Goal: Task Accomplishment & Management: Use online tool/utility

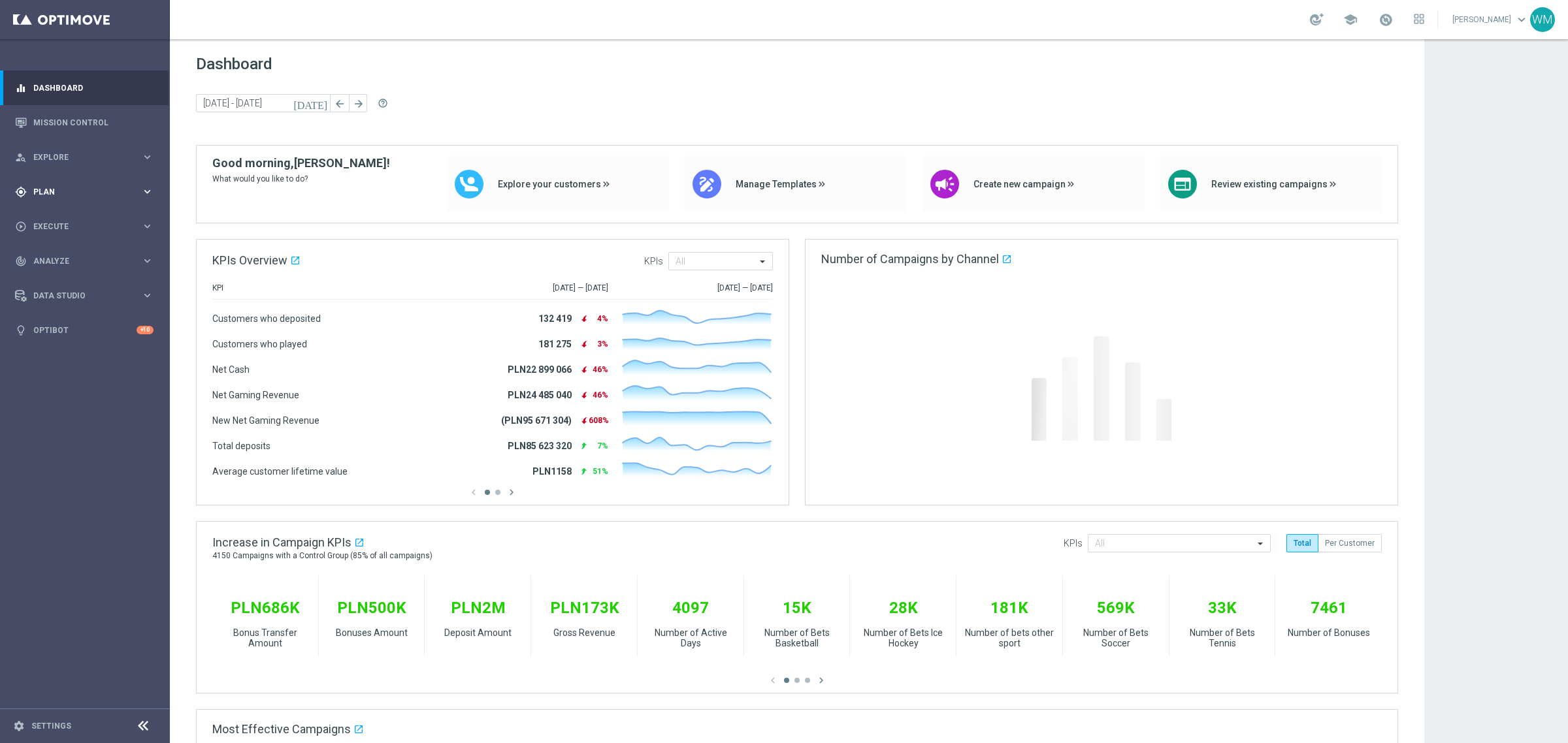
click at [58, 194] on span "Plan" at bounding box center [87, 192] width 108 height 8
click at [64, 167] on div "person_search Explore keyboard_arrow_right" at bounding box center [84, 157] width 168 height 35
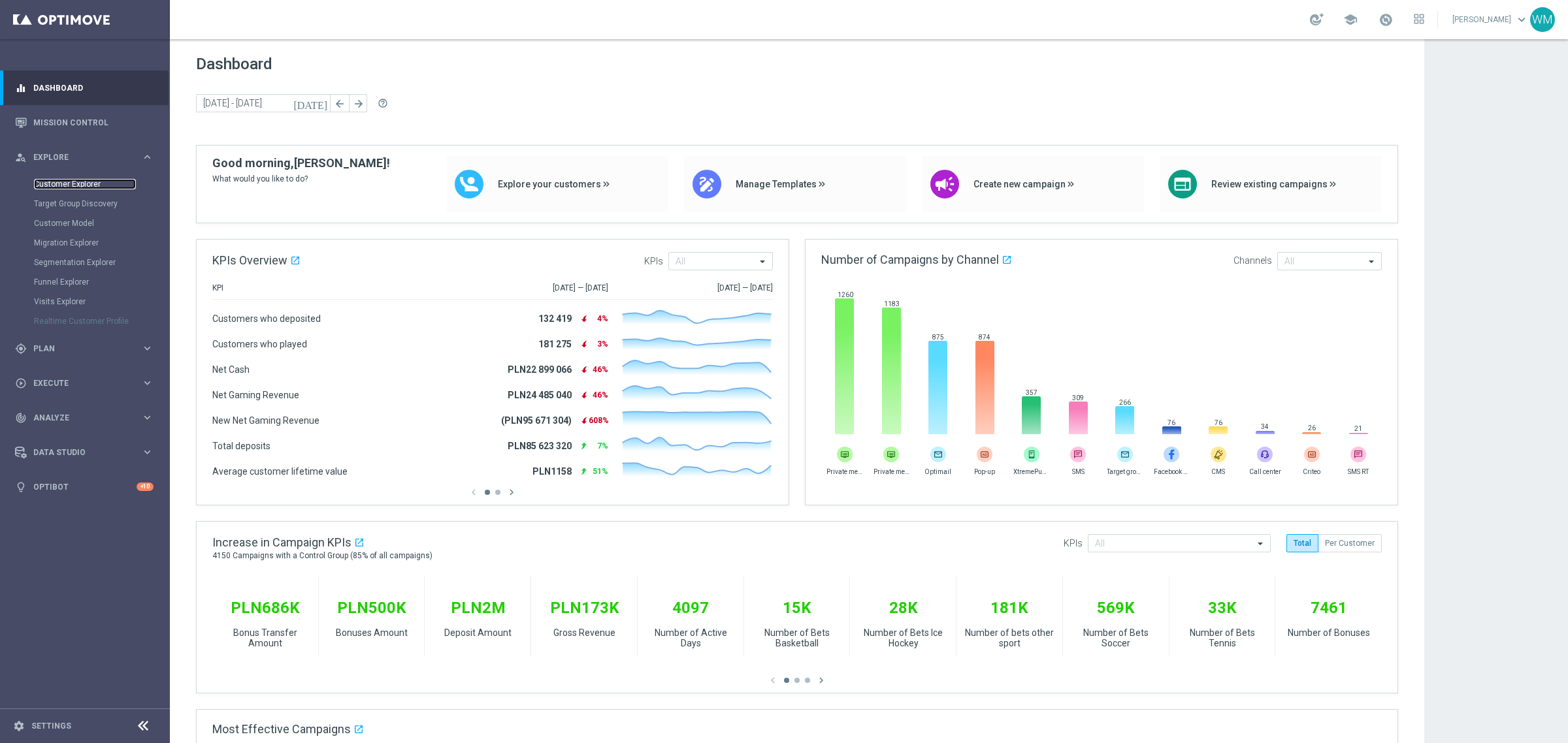
click at [59, 181] on link "Customer Explorer" at bounding box center [85, 184] width 102 height 10
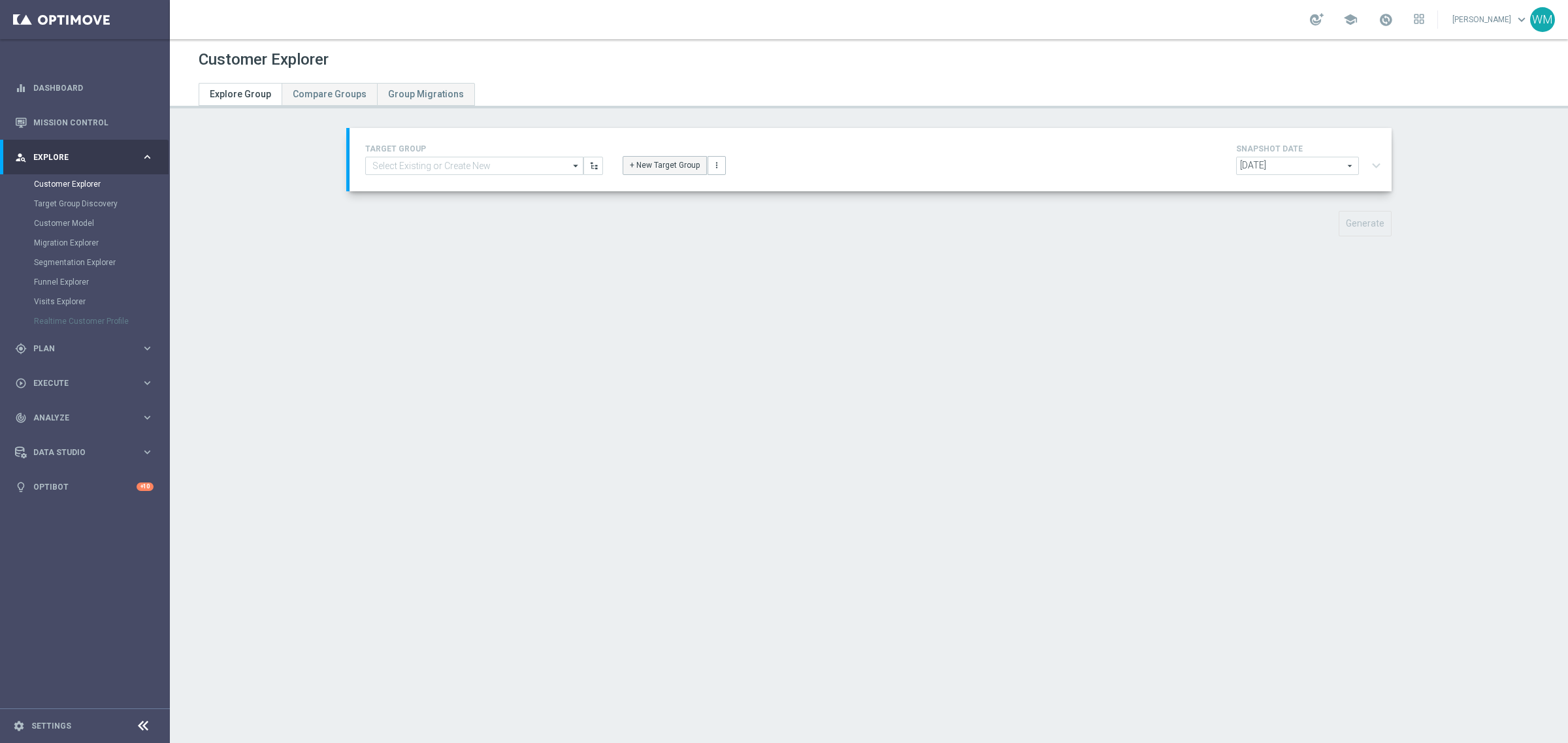
click at [665, 164] on button "+ New Target Group" at bounding box center [665, 165] width 85 height 18
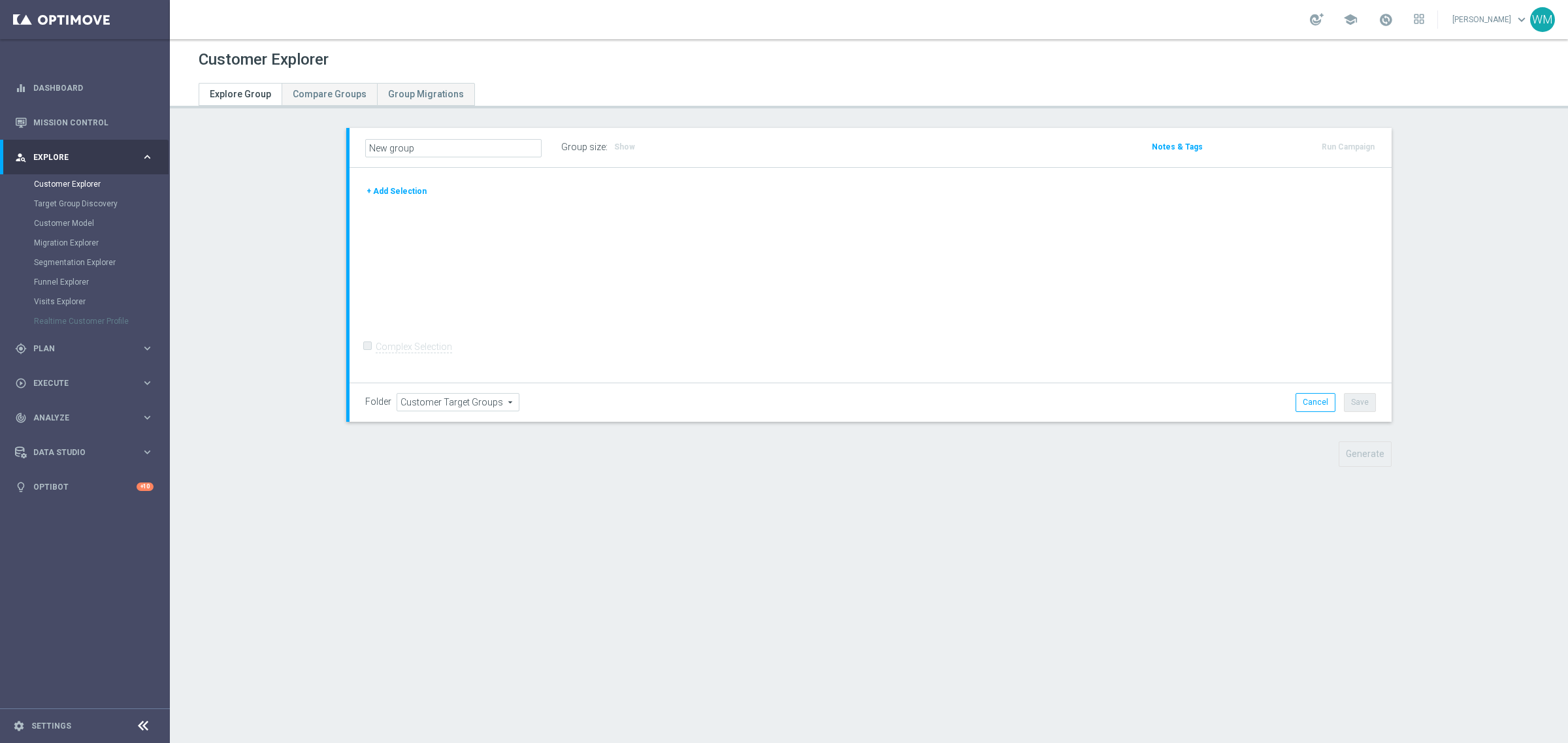
click at [414, 191] on button "+ Add Selection" at bounding box center [397, 191] width 63 height 14
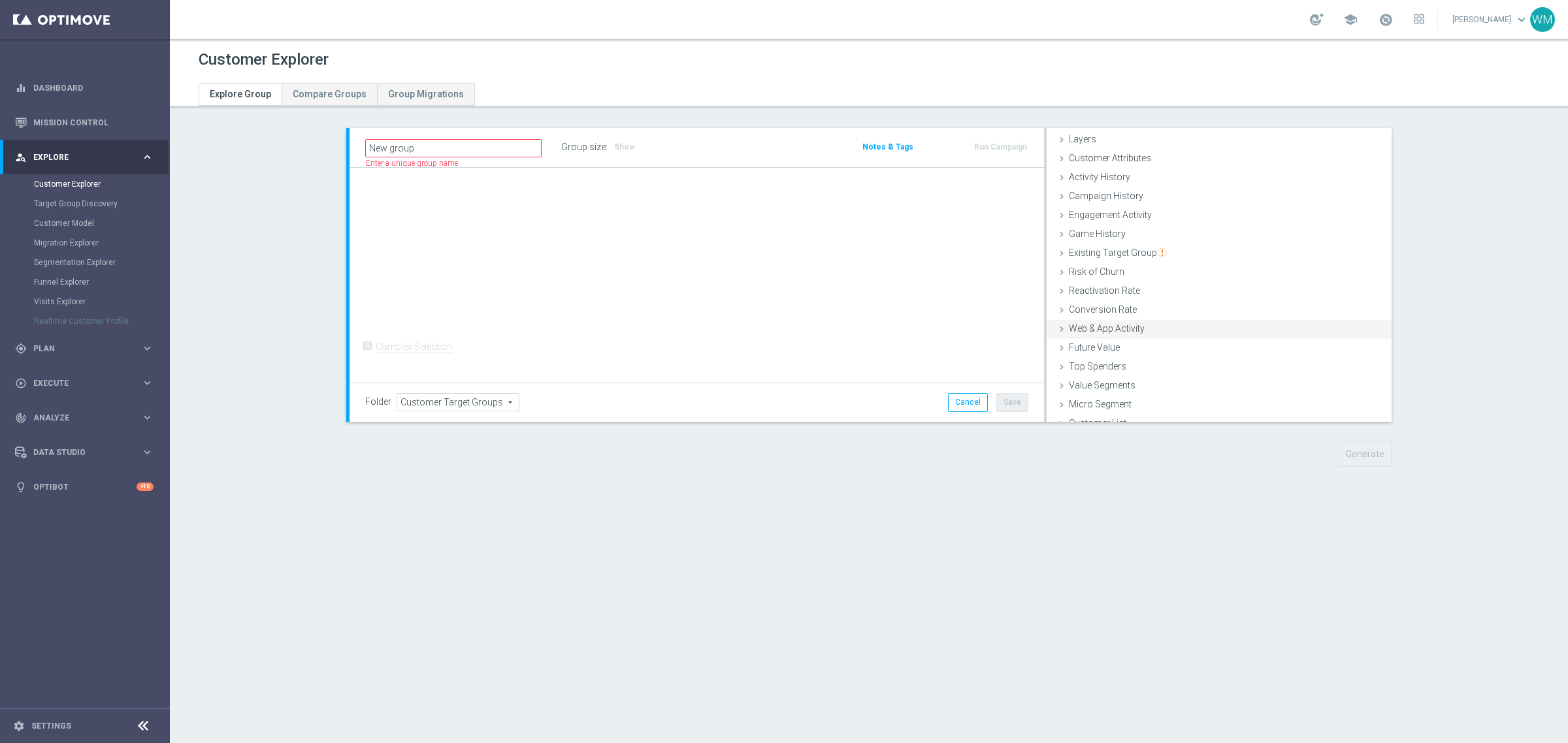
scroll to position [53, 0]
click at [1119, 318] on span "Web & App Activity" at bounding box center [1106, 316] width 76 height 10
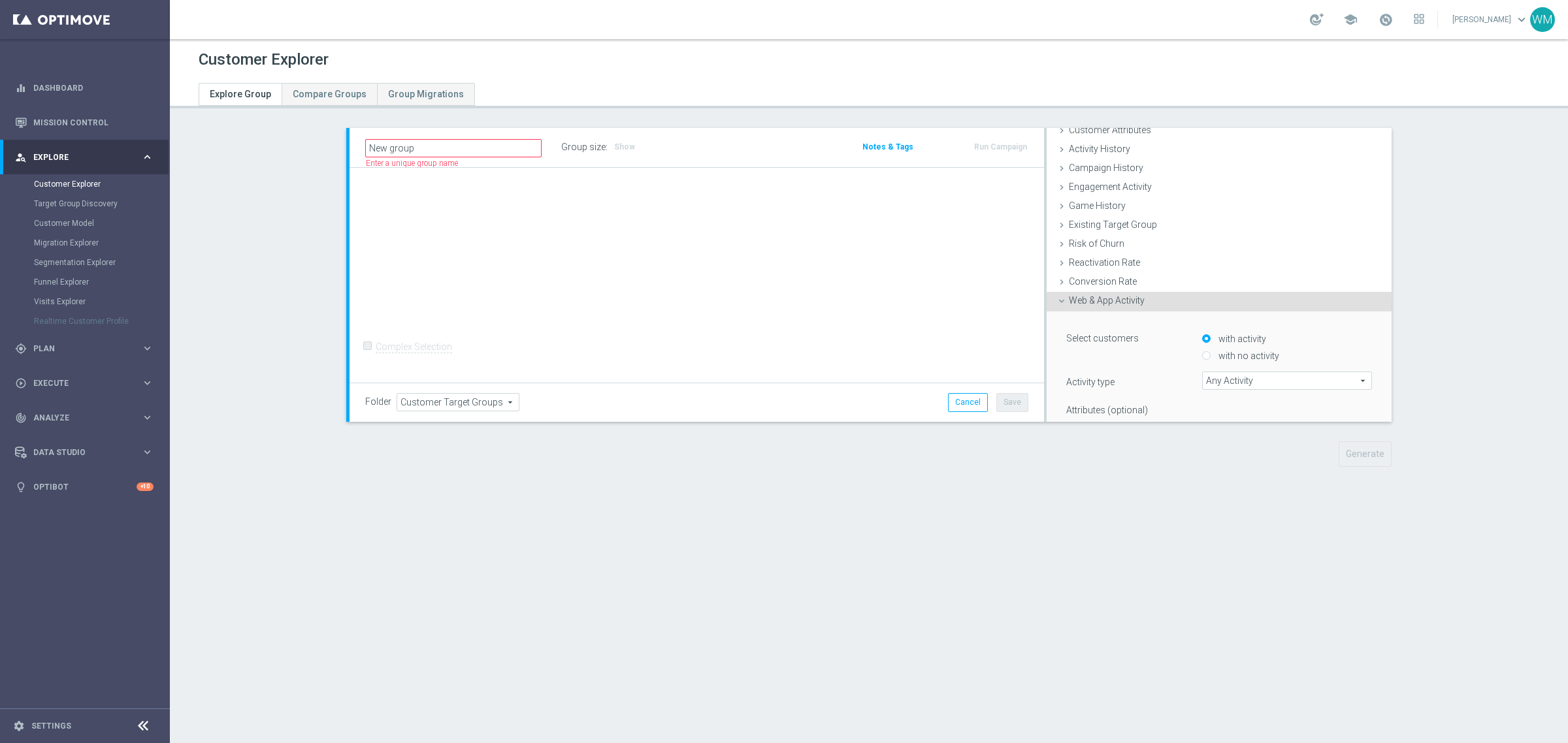
scroll to position [69, 0]
click at [1127, 190] on span "Engagement Activity" at bounding box center [1110, 187] width 83 height 10
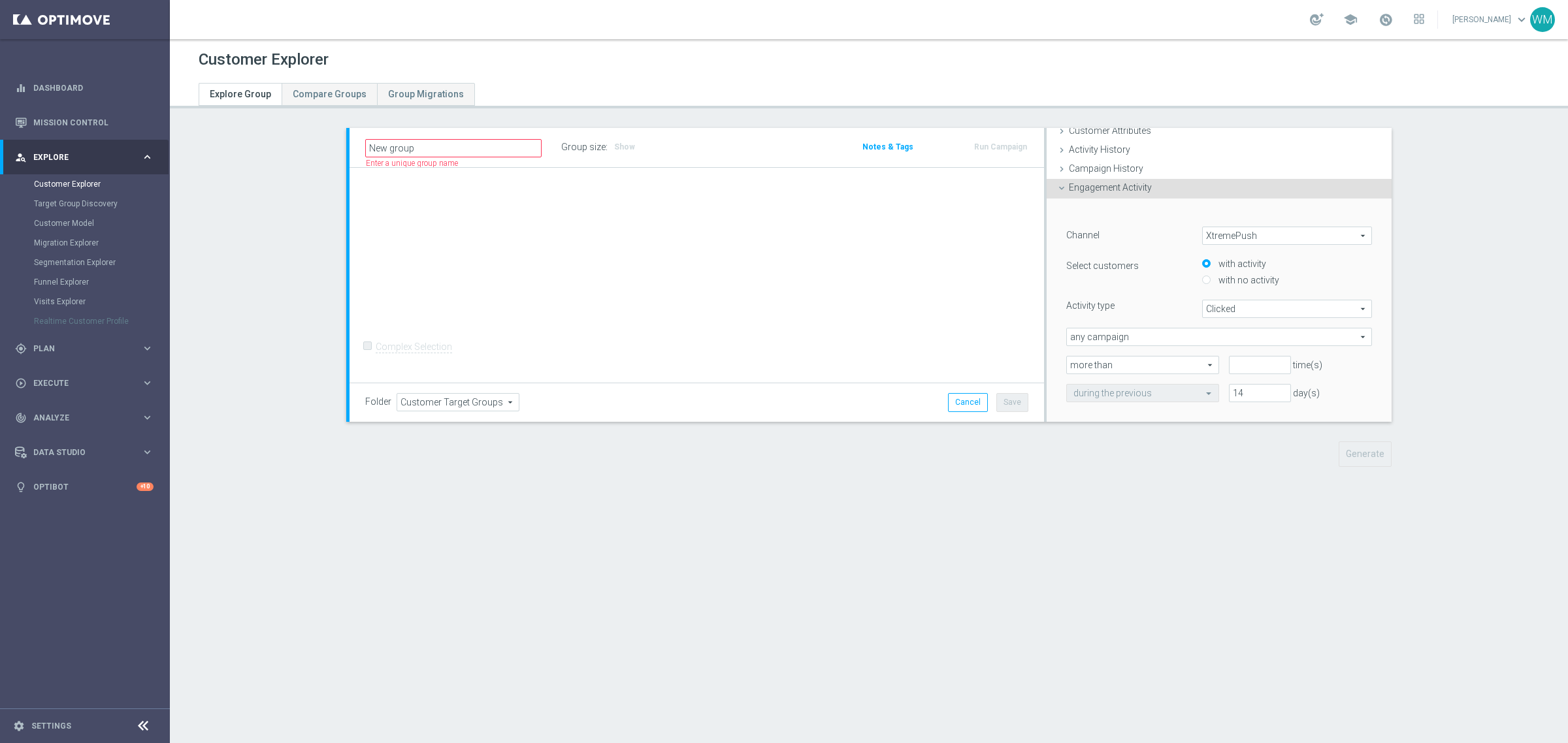
click at [1226, 234] on span "XtremePush" at bounding box center [1286, 235] width 168 height 17
click at [1088, 165] on span "Campaign History" at bounding box center [1106, 168] width 74 height 10
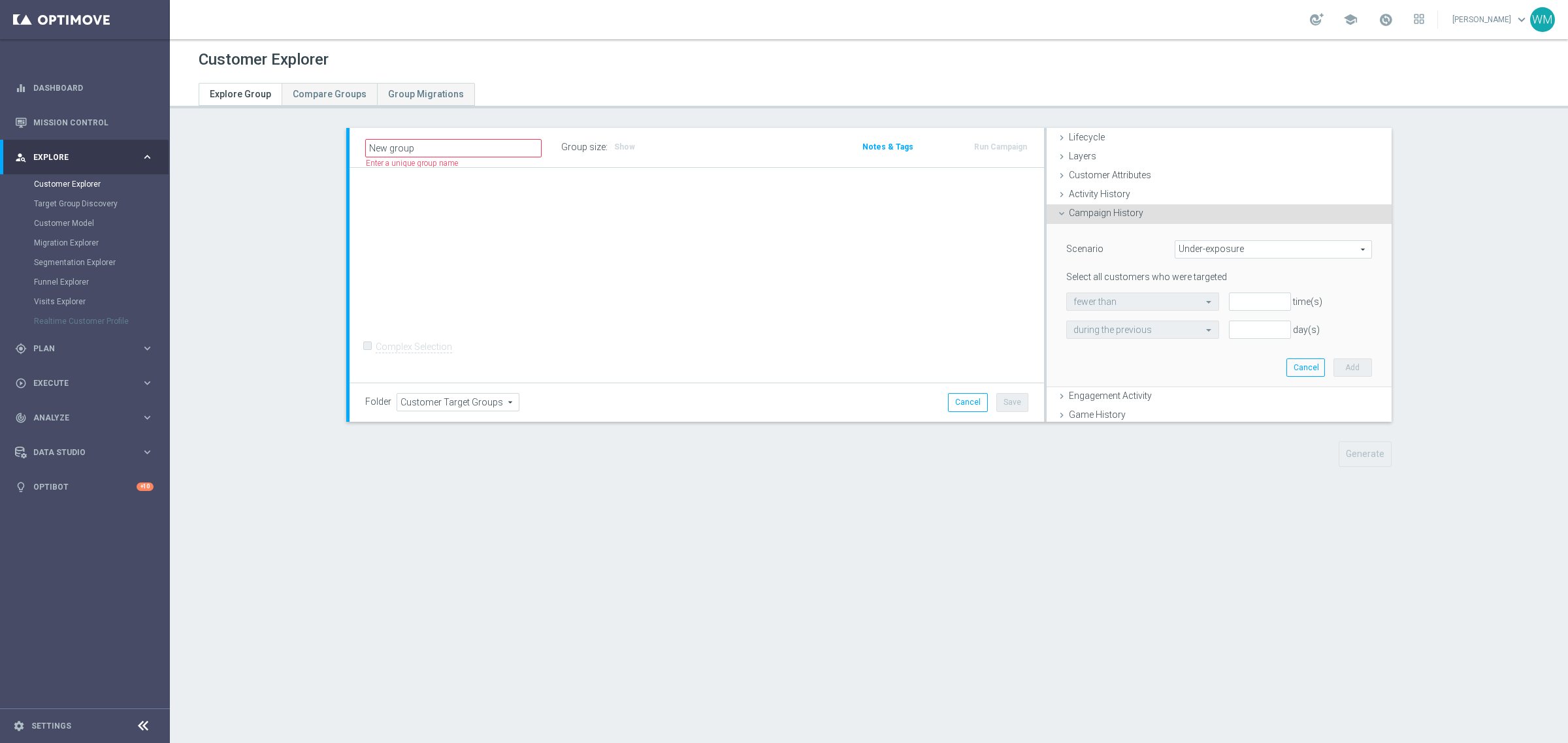
scroll to position [0, 0]
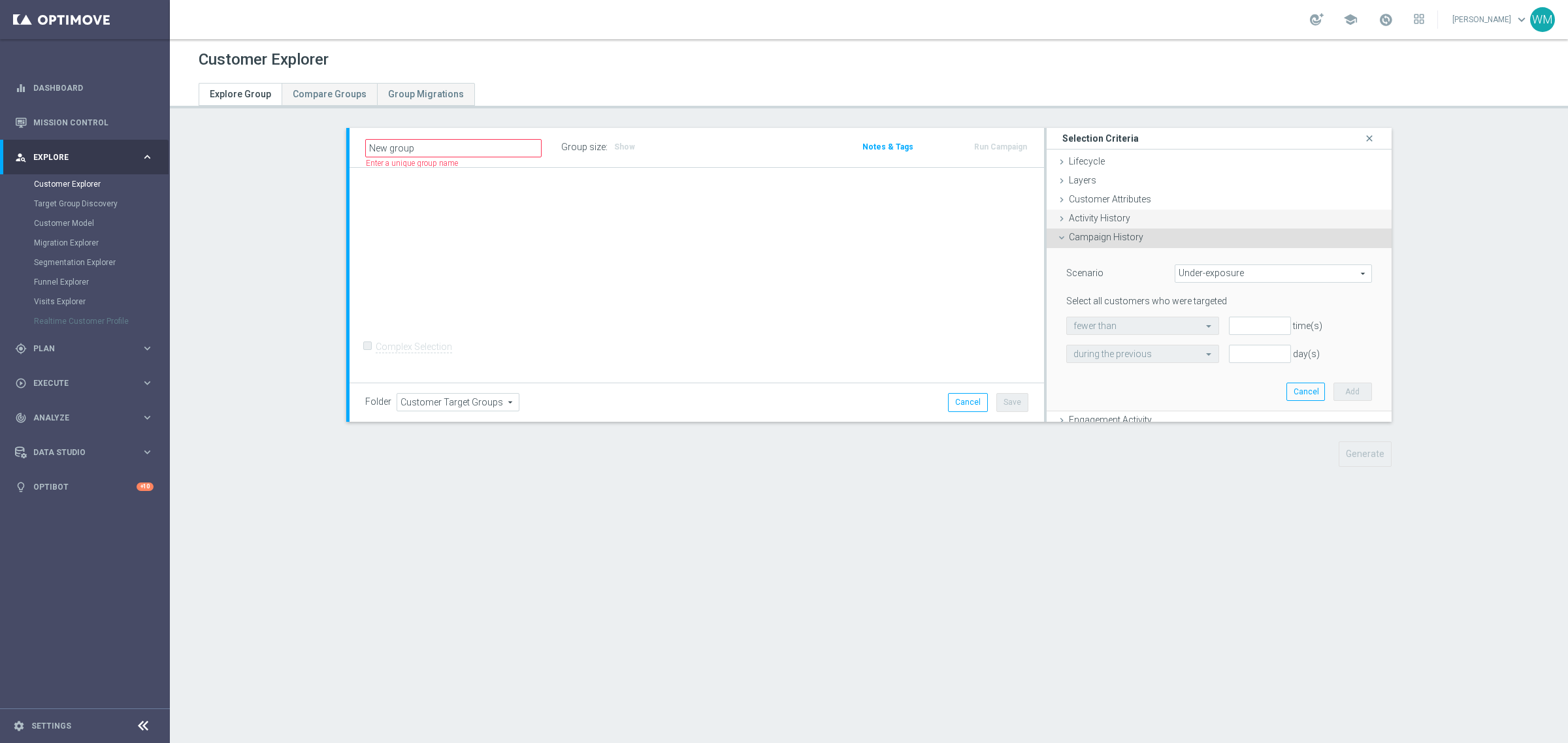
click at [1101, 214] on span "Activity History" at bounding box center [1099, 218] width 61 height 10
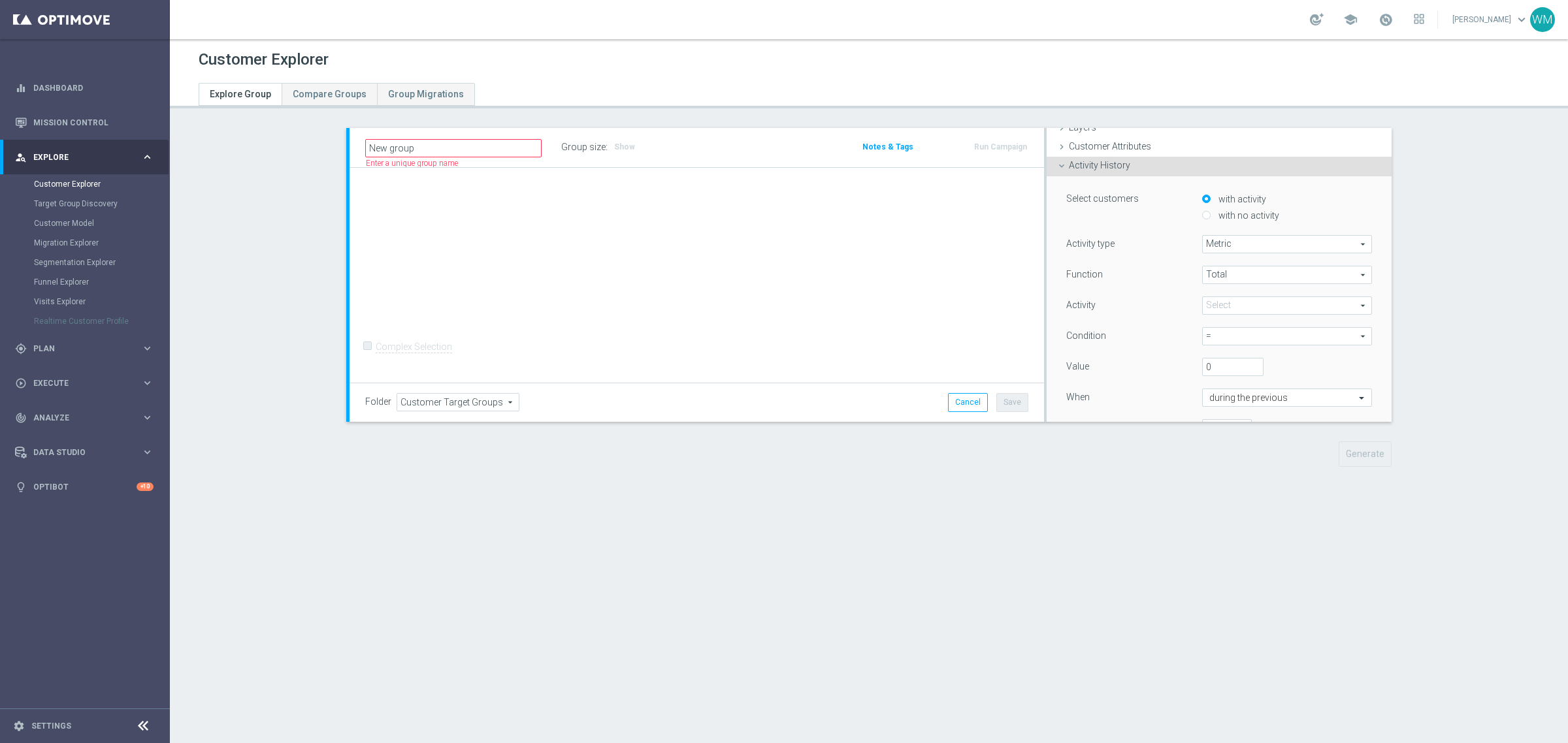
scroll to position [82, 0]
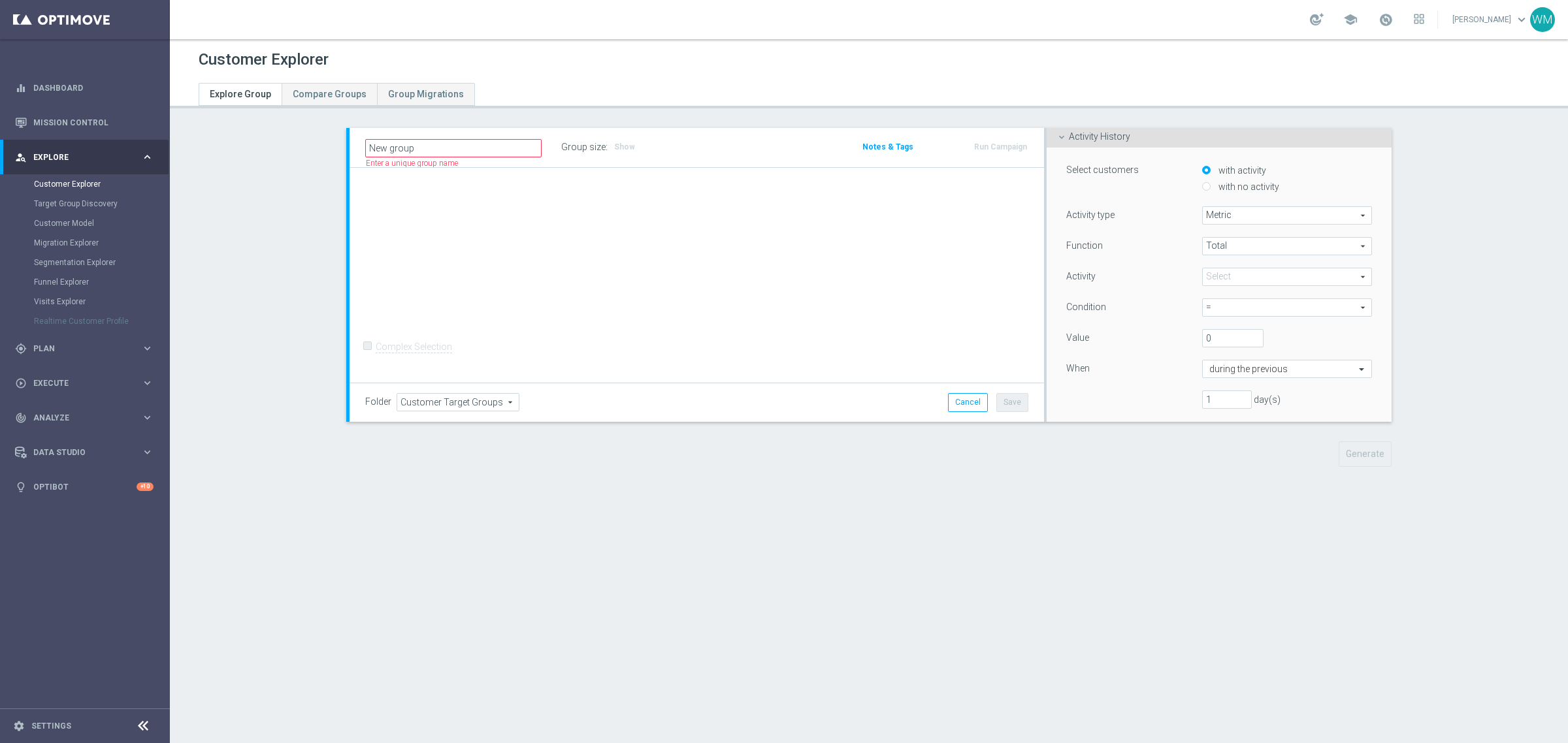
click at [1213, 258] on div "Function Total Total arrow_drop_down search Activity Select arrow_drop_down sea…" at bounding box center [1219, 328] width 305 height 182
click at [1212, 276] on span at bounding box center [1286, 276] width 168 height 17
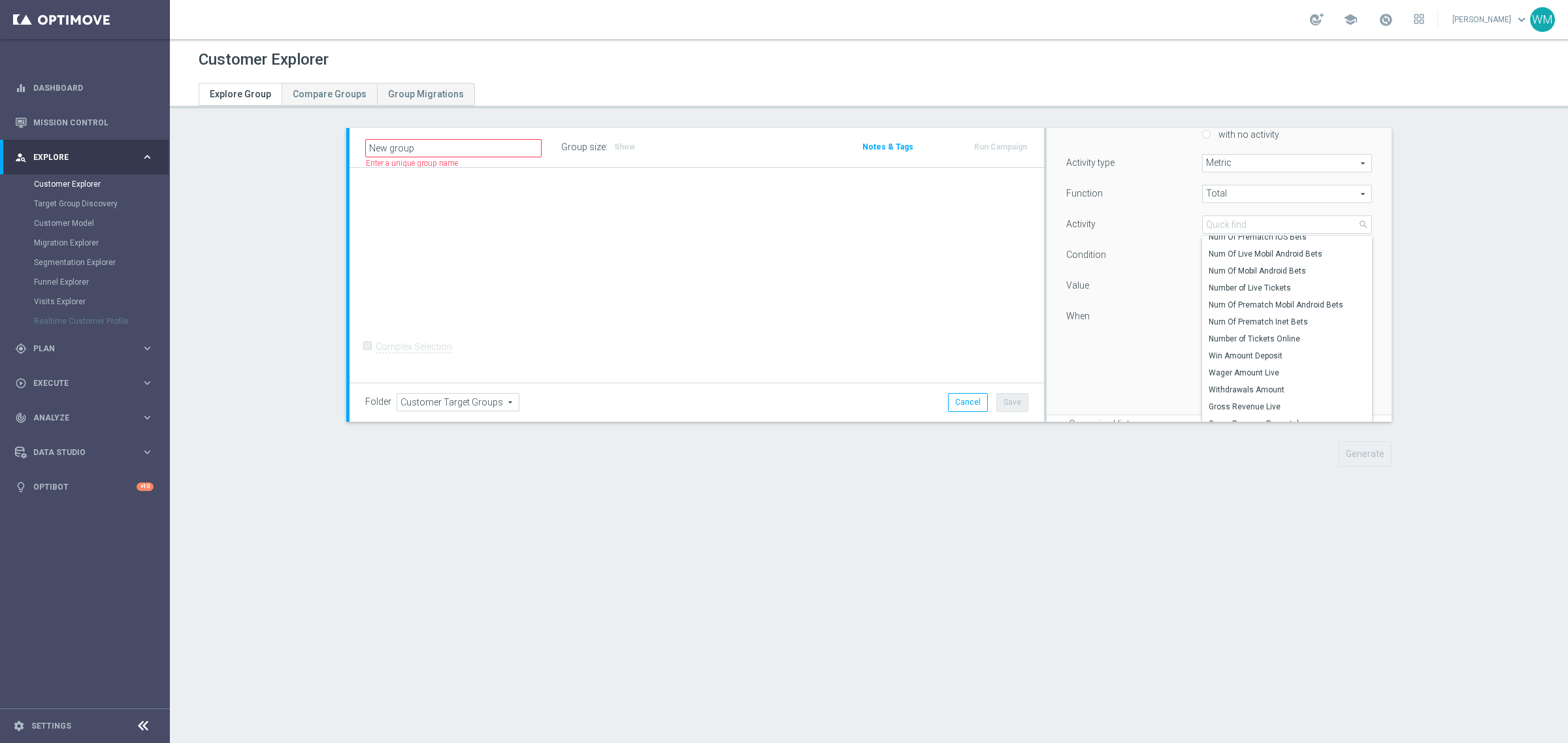
scroll to position [163, 0]
click at [1150, 331] on div "Function Total Total arrow_drop_down search Activity Select arrow_drop_down sea…" at bounding box center [1219, 246] width 305 height 182
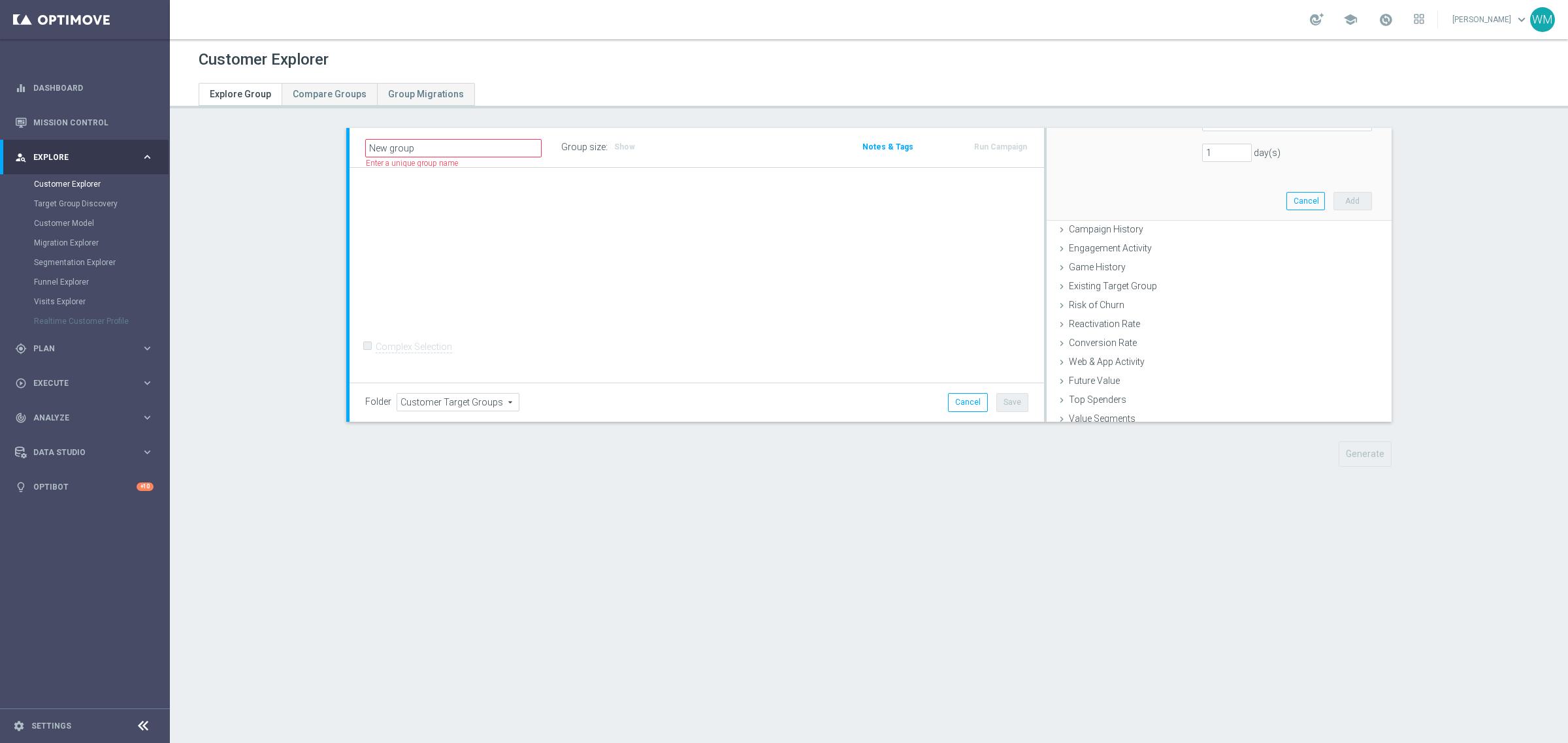
scroll to position [374, 0]
click at [1108, 222] on span "Game History" at bounding box center [1097, 222] width 57 height 10
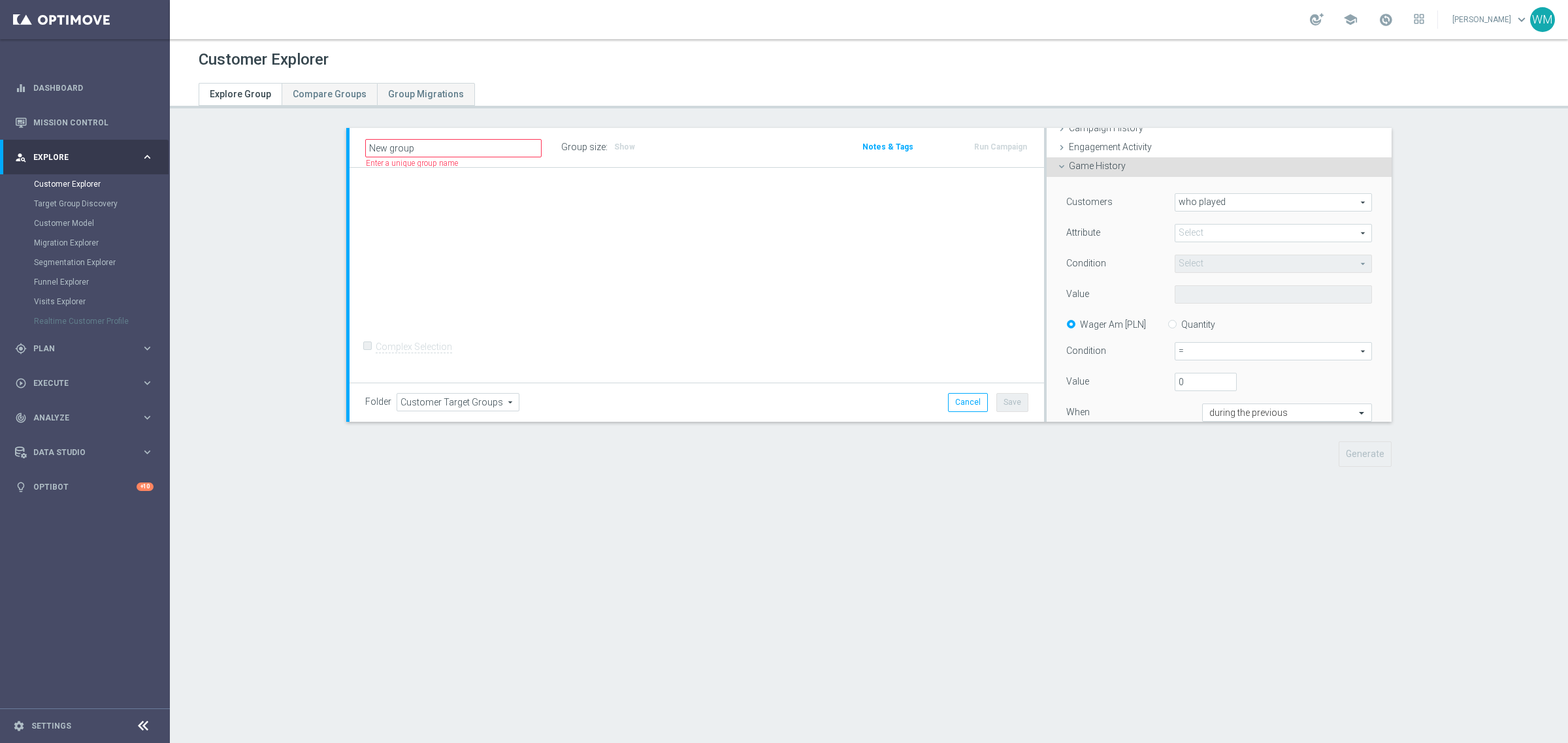
scroll to position [108, 0]
click at [1188, 233] on span at bounding box center [1273, 234] width 196 height 17
click at [1188, 233] on input "search" at bounding box center [1273, 234] width 197 height 18
click at [1209, 287] on span "Game_type" at bounding box center [1273, 288] width 184 height 10
type input "Game_type"
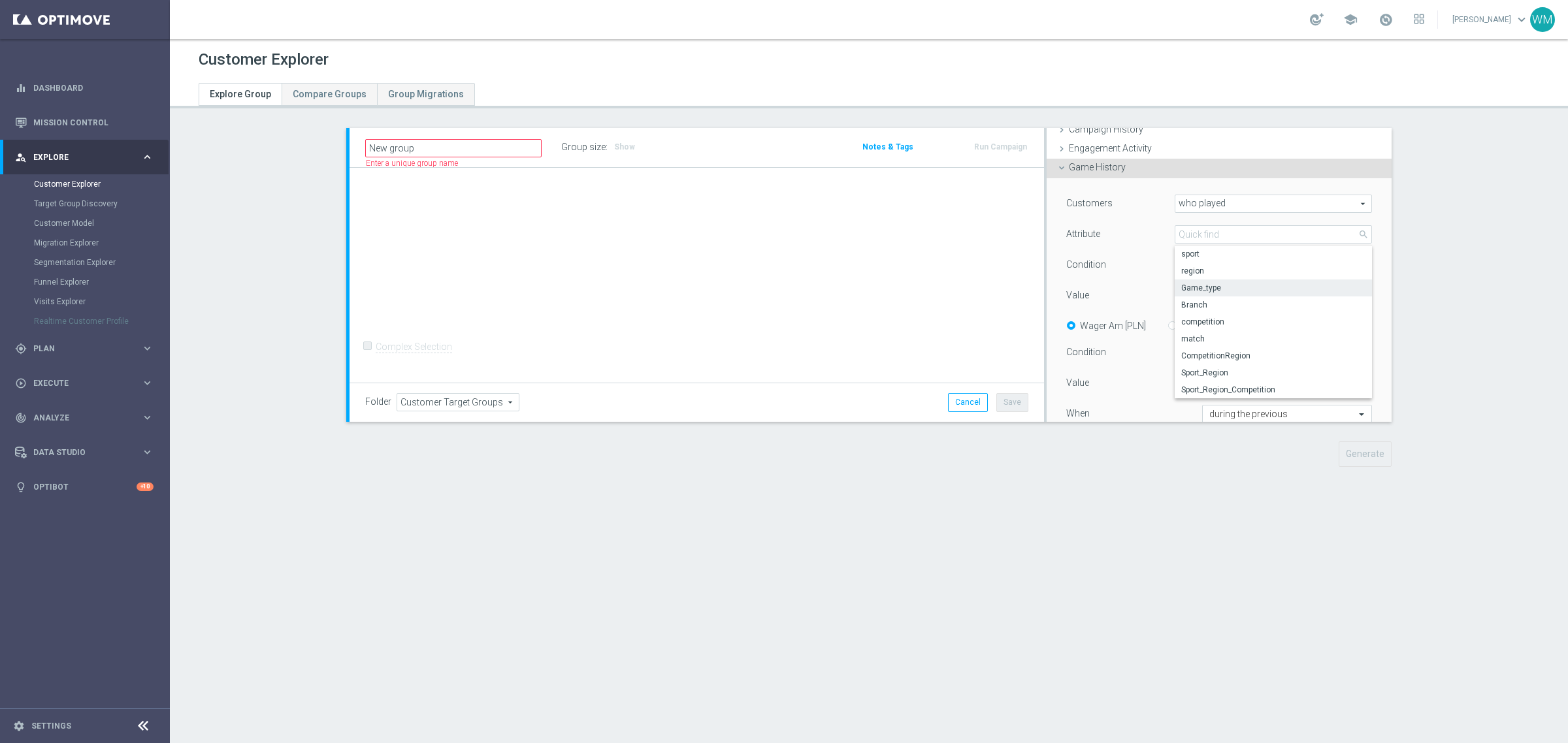
type input "Equals"
click at [1187, 296] on span at bounding box center [1273, 295] width 196 height 17
click at [1191, 261] on span "Equals" at bounding box center [1273, 264] width 196 height 17
click at [1193, 236] on span "Game_type" at bounding box center [1273, 234] width 196 height 17
click at [1189, 266] on span "region" at bounding box center [1273, 271] width 184 height 10
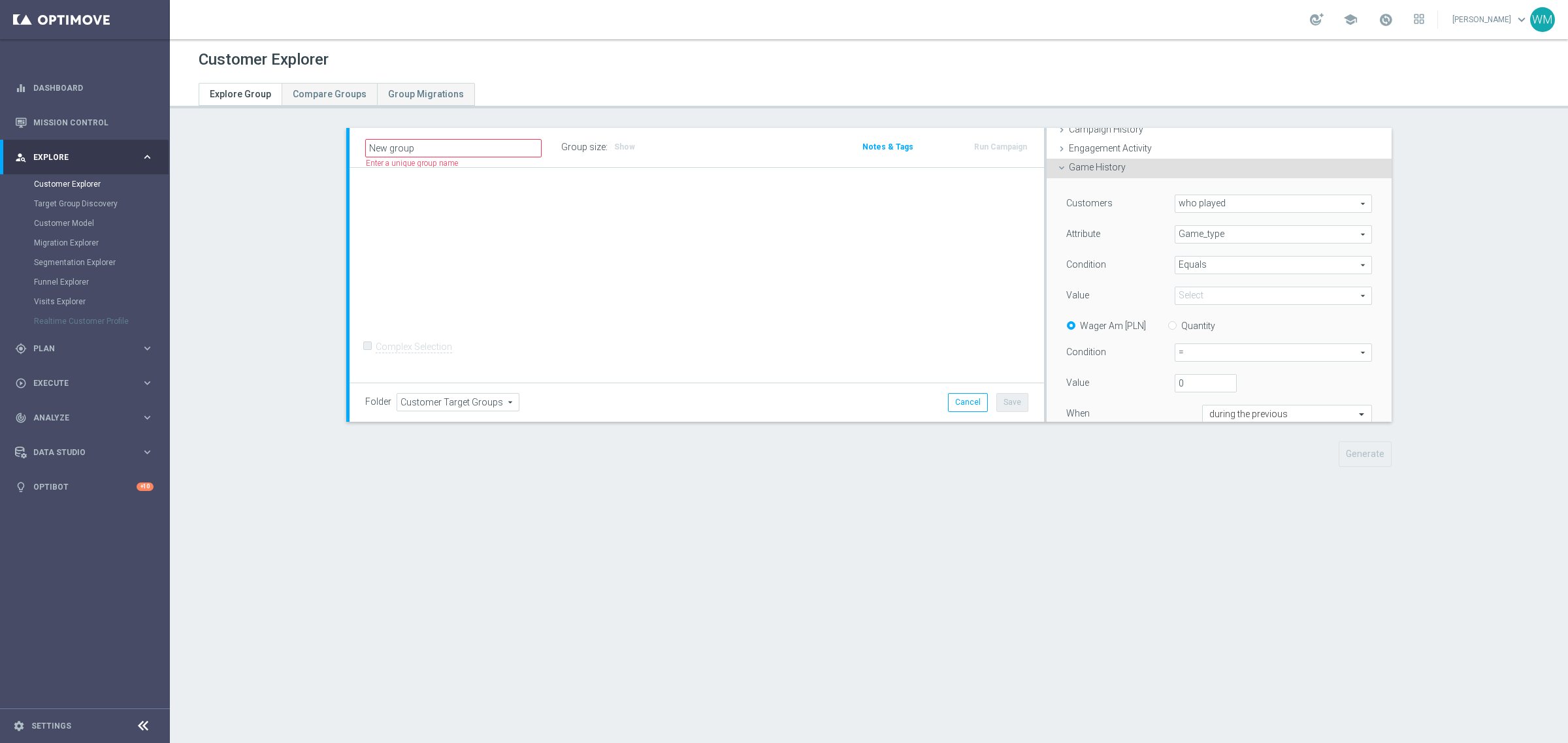
type input "region"
click at [1186, 289] on span at bounding box center [1273, 295] width 196 height 17
click at [1186, 289] on input "search" at bounding box center [1273, 296] width 197 height 18
type input "b"
click at [1186, 229] on span "region" at bounding box center [1273, 234] width 196 height 17
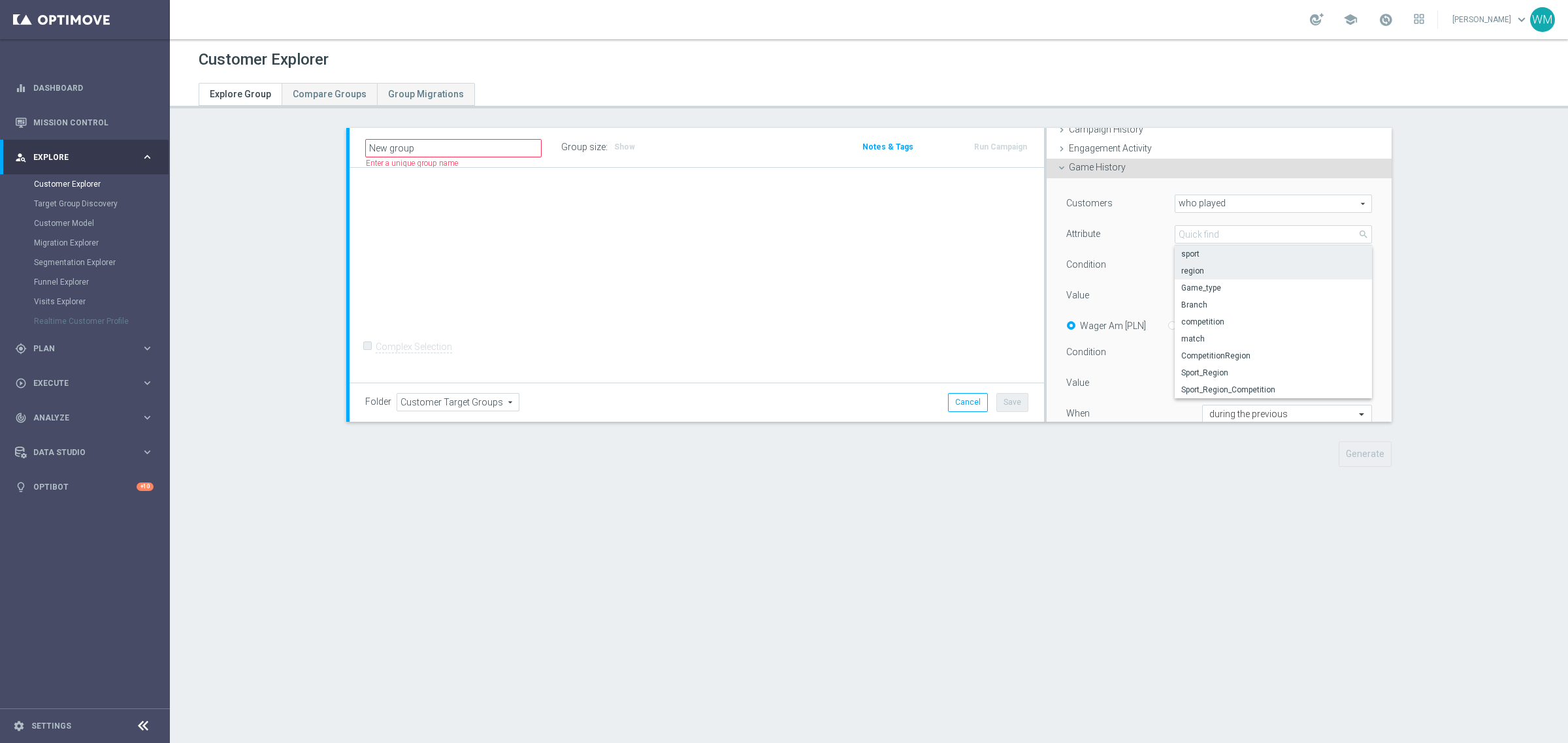
click at [1195, 256] on span "sport" at bounding box center [1273, 254] width 184 height 10
type input "sport"
click at [1190, 285] on div "Customers who played who played arrow_drop_down search Attribute sport sport ar…" at bounding box center [1219, 329] width 305 height 269
click at [1188, 288] on span at bounding box center [1273, 295] width 196 height 17
click at [0, 0] on input "search" at bounding box center [0, 0] width 0 height 0
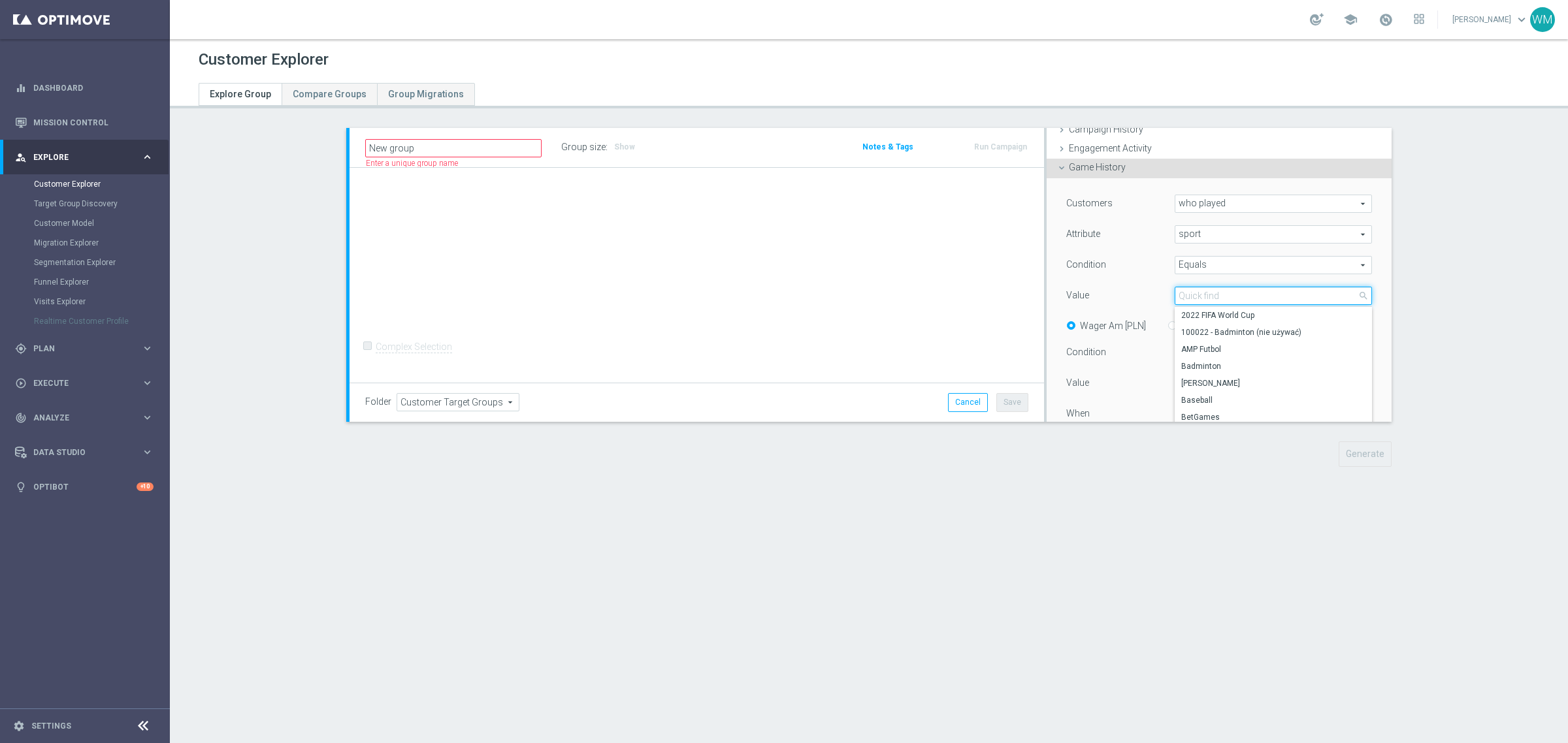
click at [1187, 292] on input "search" at bounding box center [1273, 296] width 197 height 18
type input "b"
click at [1338, 234] on span "sport" at bounding box center [1273, 234] width 196 height 17
click at [1278, 321] on span "competition" at bounding box center [1273, 322] width 184 height 10
type input "competition"
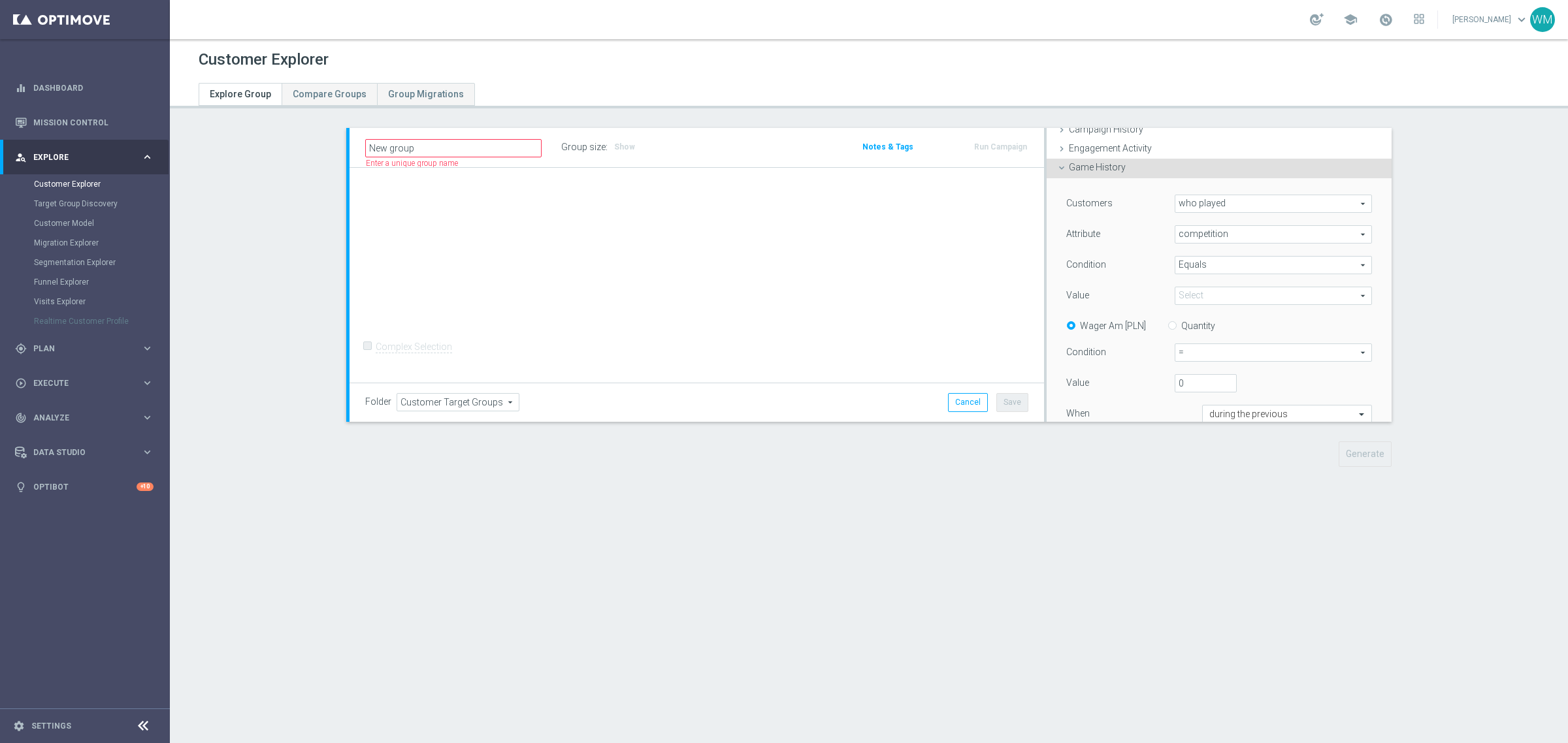
click at [1197, 292] on span at bounding box center [1273, 295] width 196 height 17
click at [1197, 292] on input "search" at bounding box center [1273, 296] width 197 height 18
type input "bet"
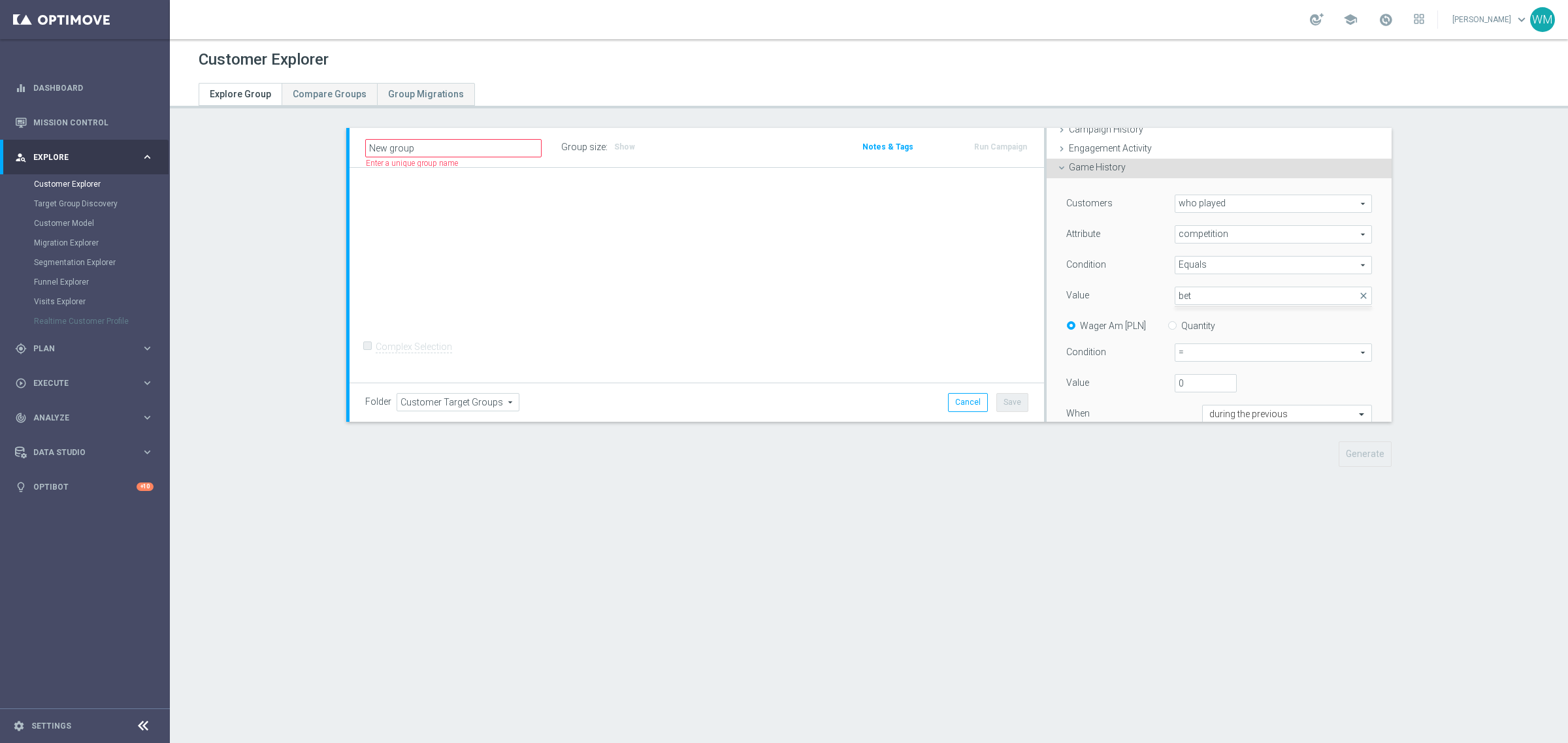
click at [1242, 230] on span "competition" at bounding box center [1273, 234] width 196 height 17
click at [1229, 371] on span "Sport_Region" at bounding box center [1273, 373] width 184 height 10
type input "Sport_Region"
click at [1204, 297] on span at bounding box center [1273, 295] width 196 height 17
click at [1197, 296] on input "search" at bounding box center [1273, 296] width 197 height 18
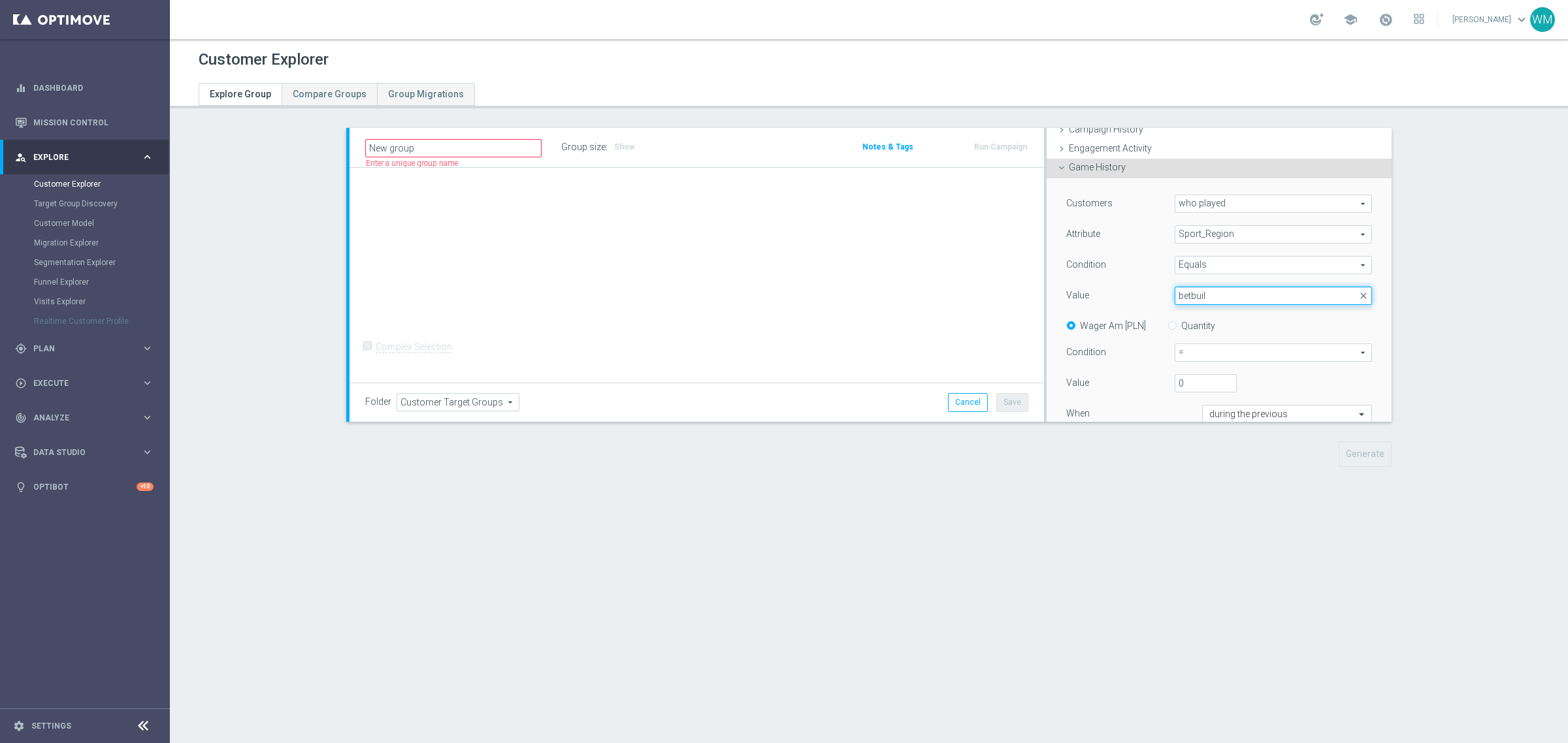
type input "betbuil"
click at [1194, 229] on span "Sport_Region" at bounding box center [1273, 234] width 196 height 17
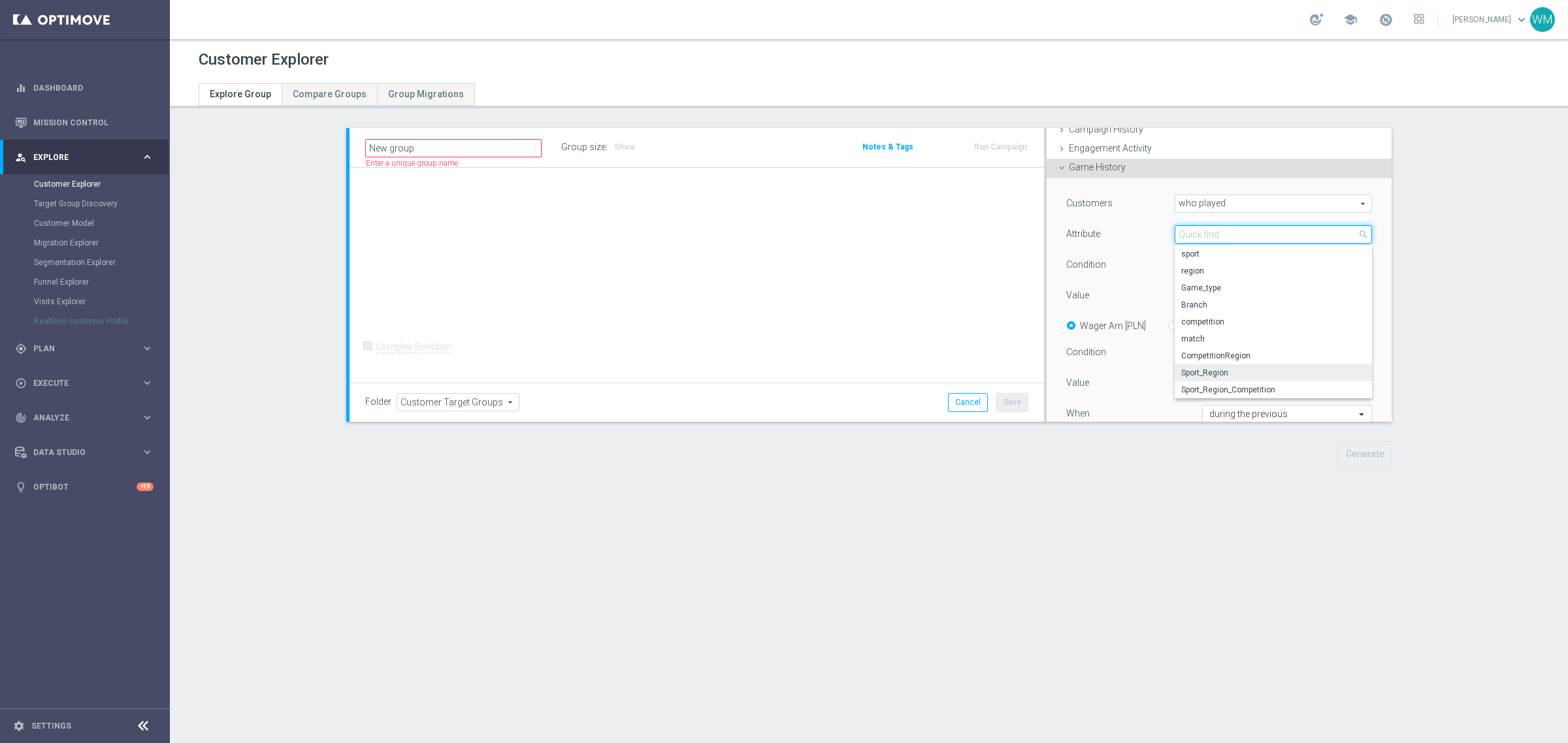
click at [1194, 229] on input "search" at bounding box center [1273, 234] width 197 height 18
click at [1213, 387] on span "Sport_Region_Competition" at bounding box center [1273, 390] width 184 height 10
type input "Sport_Region_Competition"
click at [1187, 294] on span at bounding box center [1273, 295] width 196 height 17
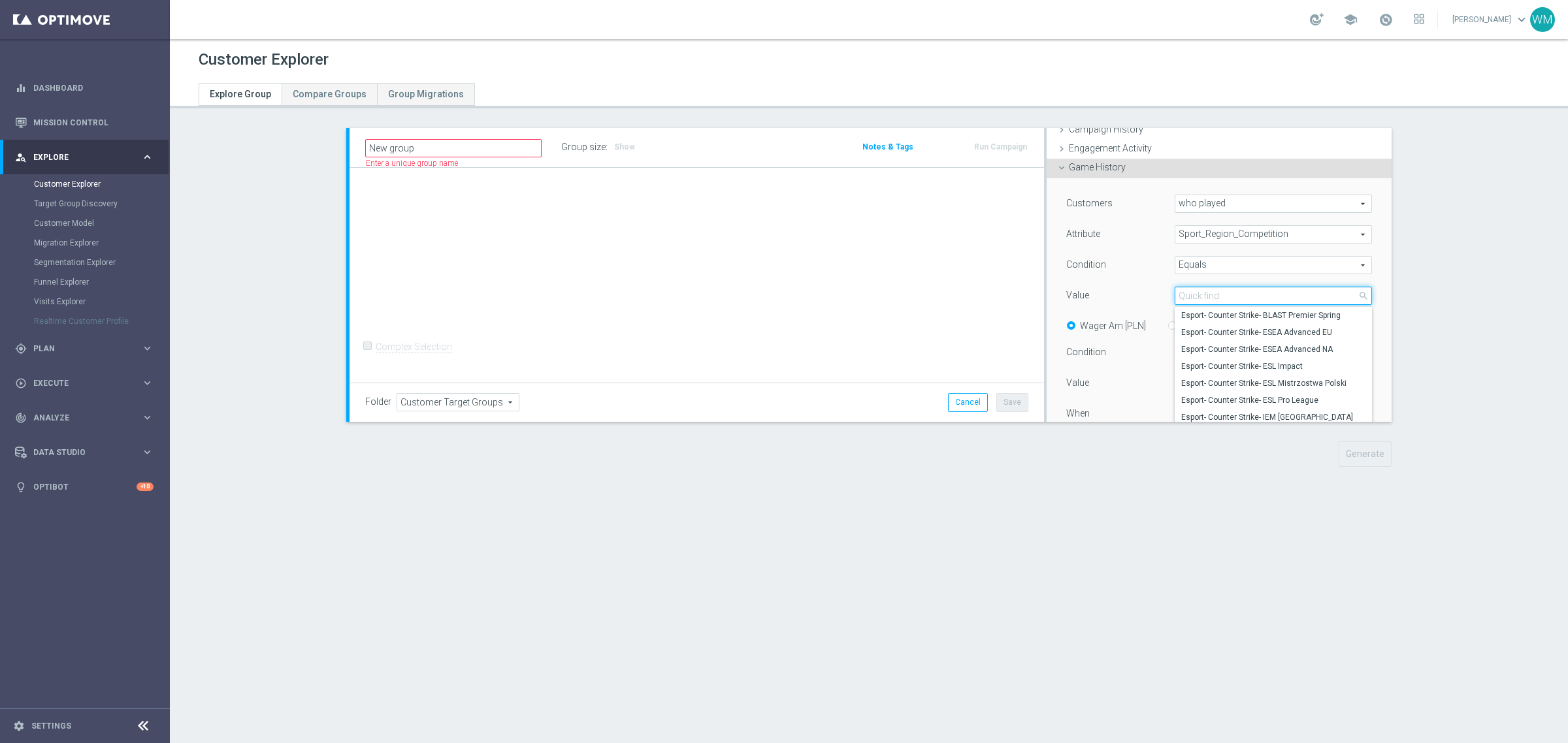
click at [1187, 294] on input "search" at bounding box center [1273, 296] width 197 height 18
click at [1181, 295] on input "search" at bounding box center [1273, 296] width 197 height 18
type input "betb"
click at [1139, 269] on div "Condition" at bounding box center [1111, 266] width 108 height 21
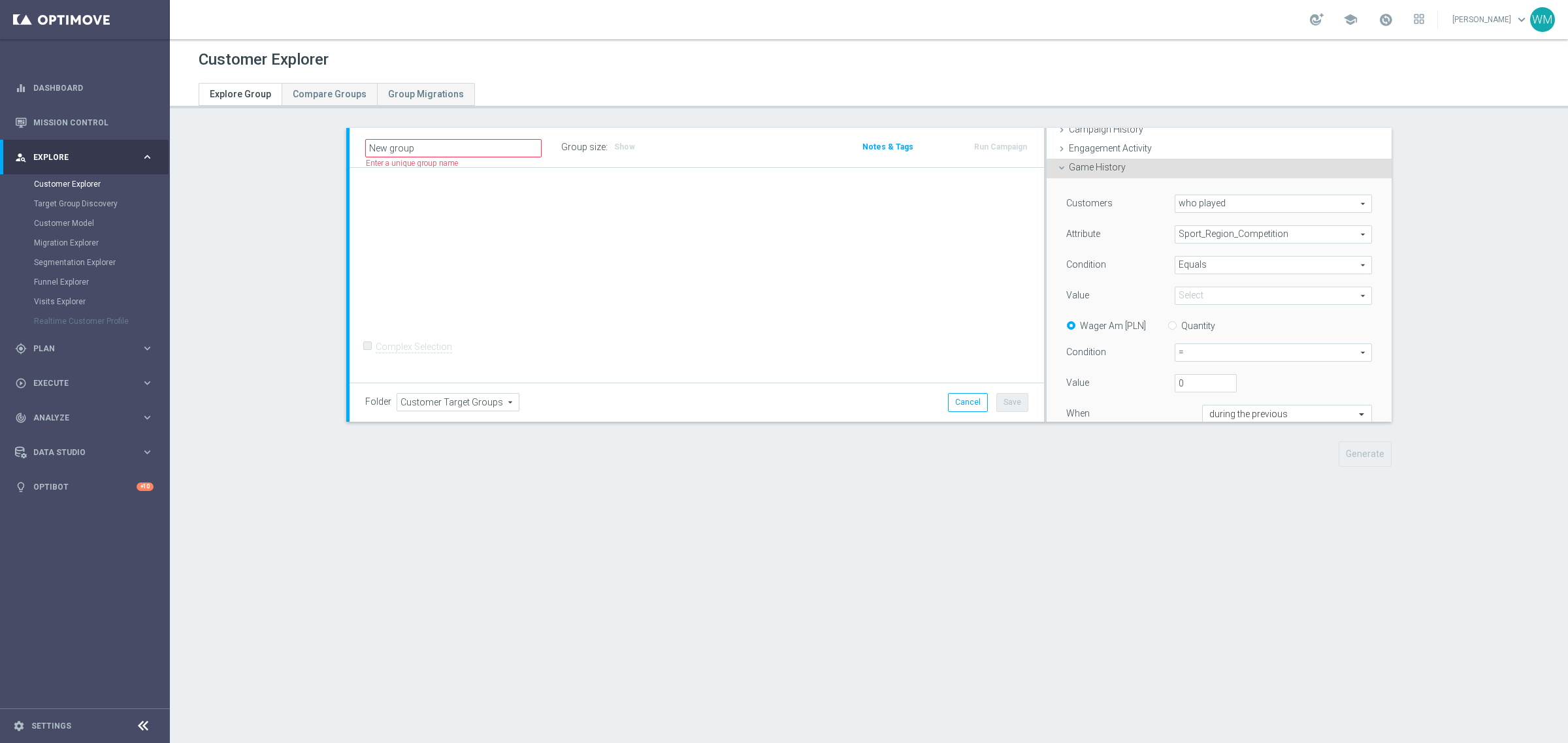
click at [1184, 291] on span at bounding box center [1273, 295] width 196 height 17
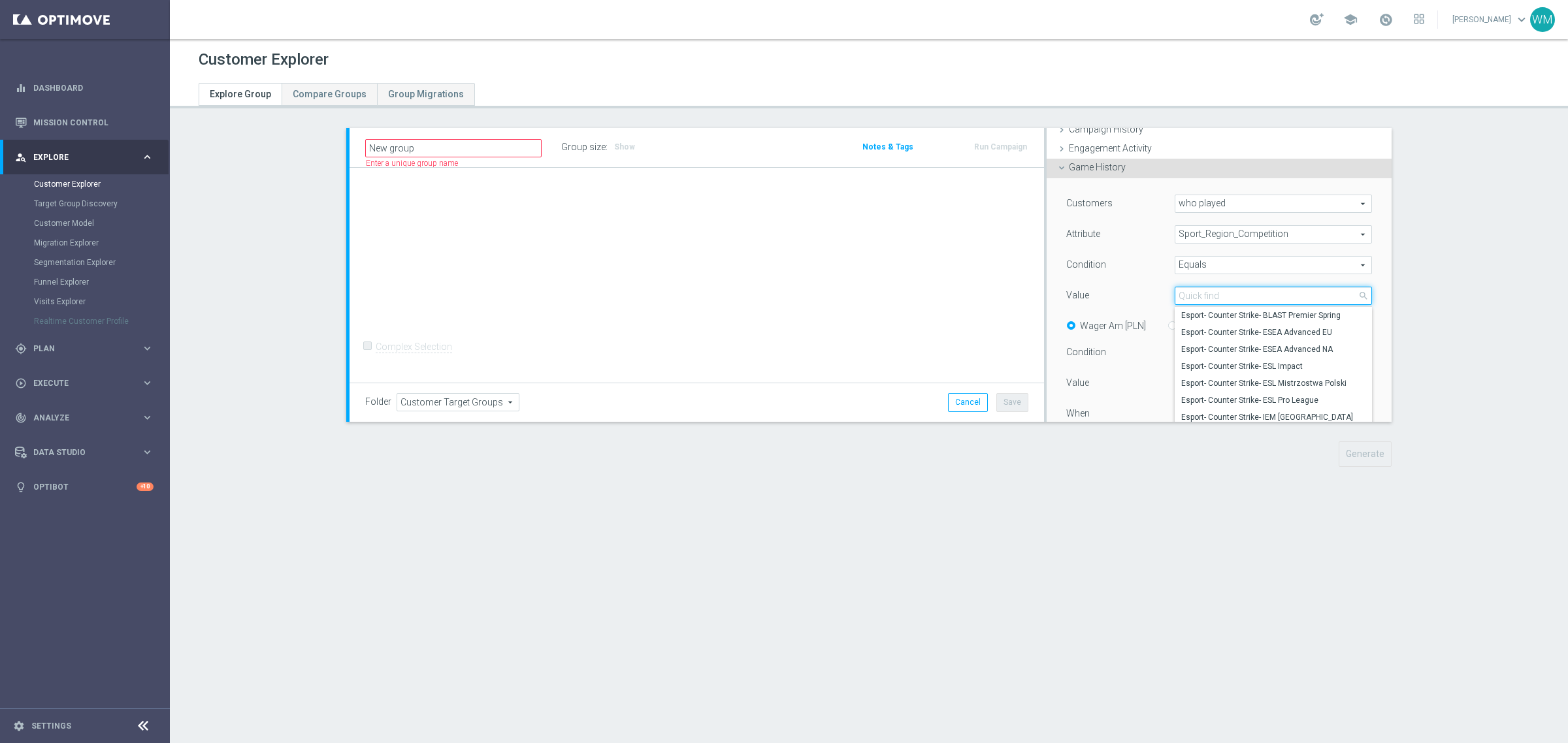
click at [1184, 291] on input "search" at bounding box center [1273, 296] width 197 height 18
click at [850, 295] on div "+ Add Selection Complex Selection Invalid Expression" at bounding box center [697, 275] width 695 height 215
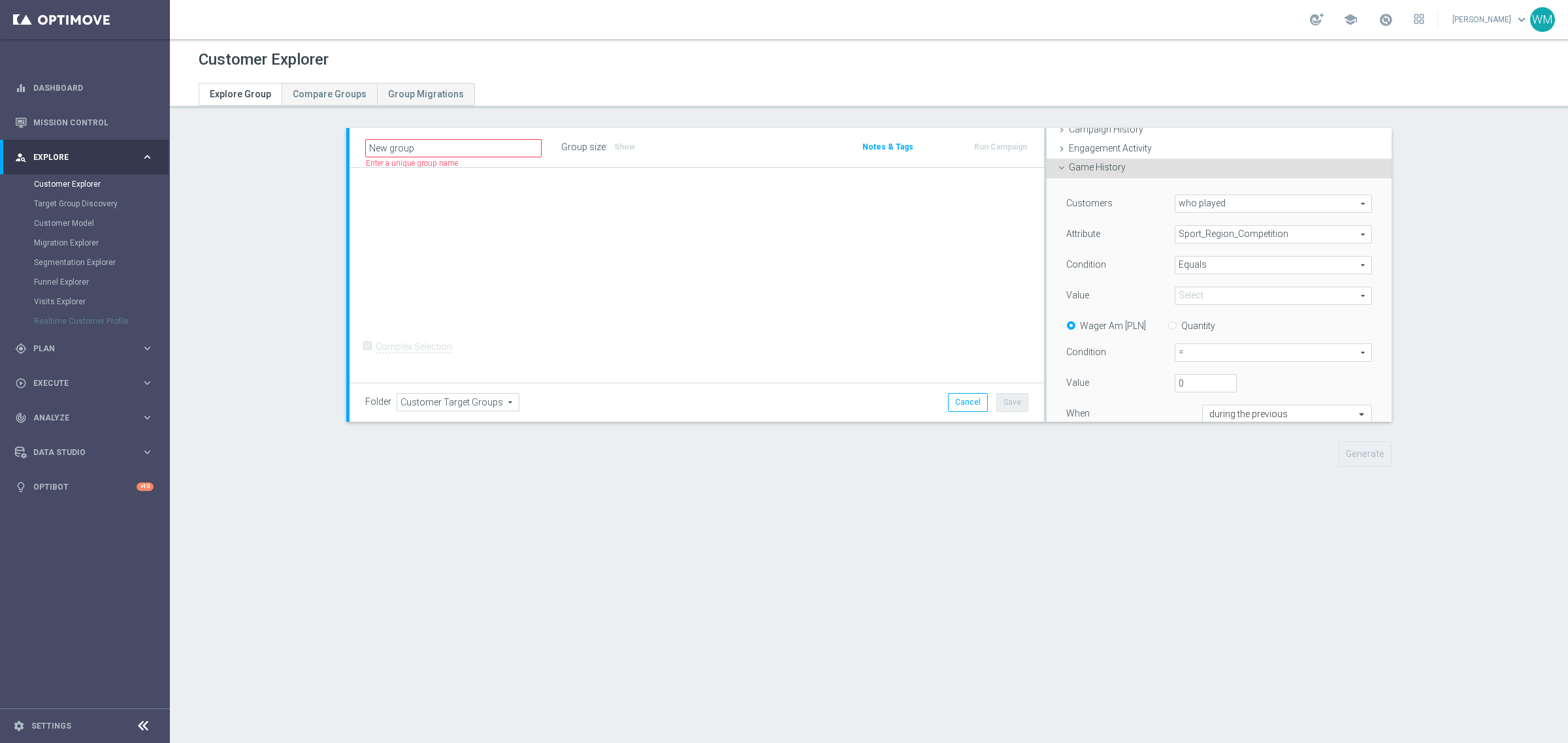
click at [1221, 209] on span "who played" at bounding box center [1273, 203] width 196 height 17
click at [1209, 235] on span "Sport_Region_Competition" at bounding box center [1273, 234] width 196 height 17
click at [1115, 157] on div "Engagement Activity done" at bounding box center [1218, 149] width 345 height 19
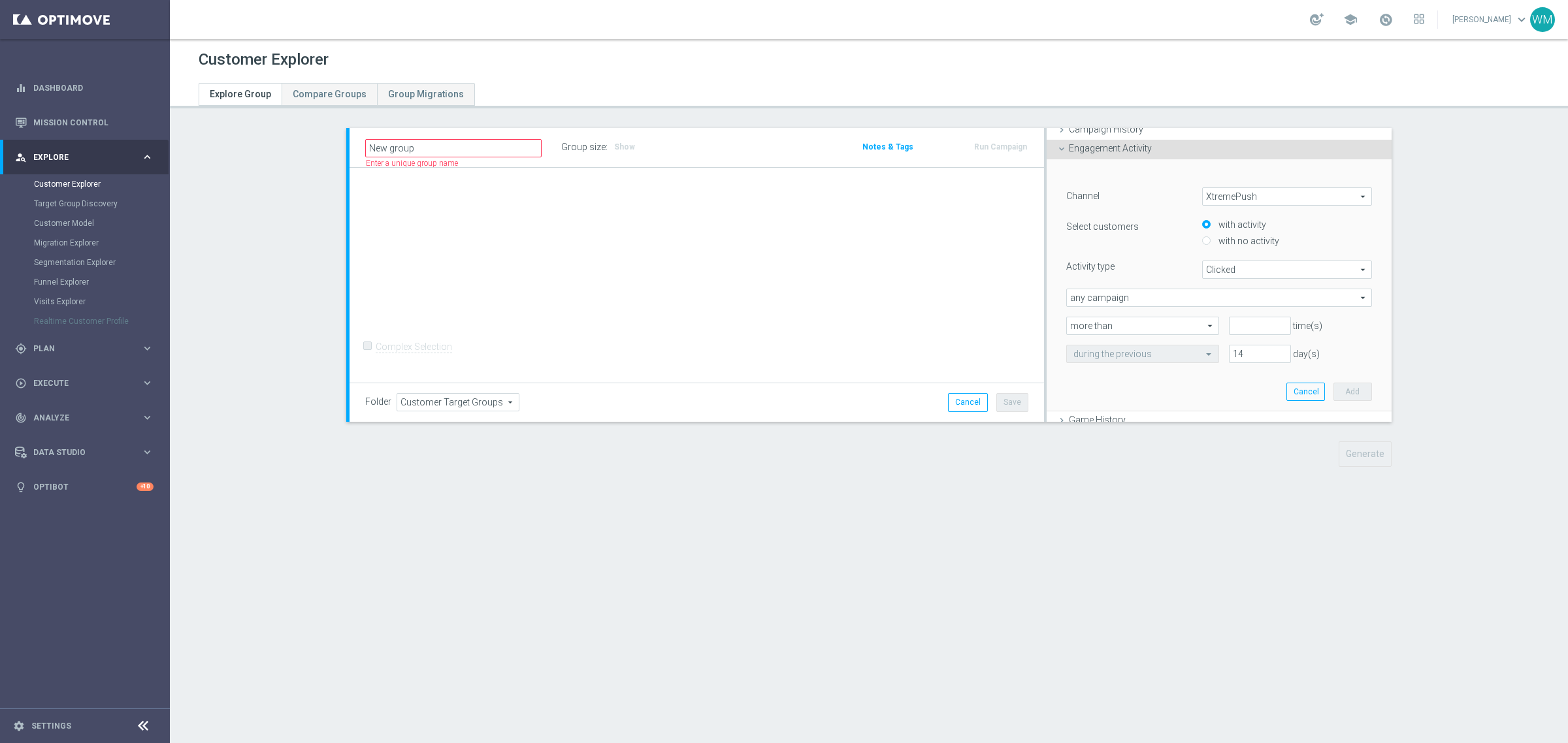
click at [1127, 126] on div "Customer Explorer Explore Group Compare Groups Group Migrations New group" at bounding box center [869, 391] width 1398 height 704
click at [1127, 132] on span "Campaign History" at bounding box center [1106, 129] width 74 height 10
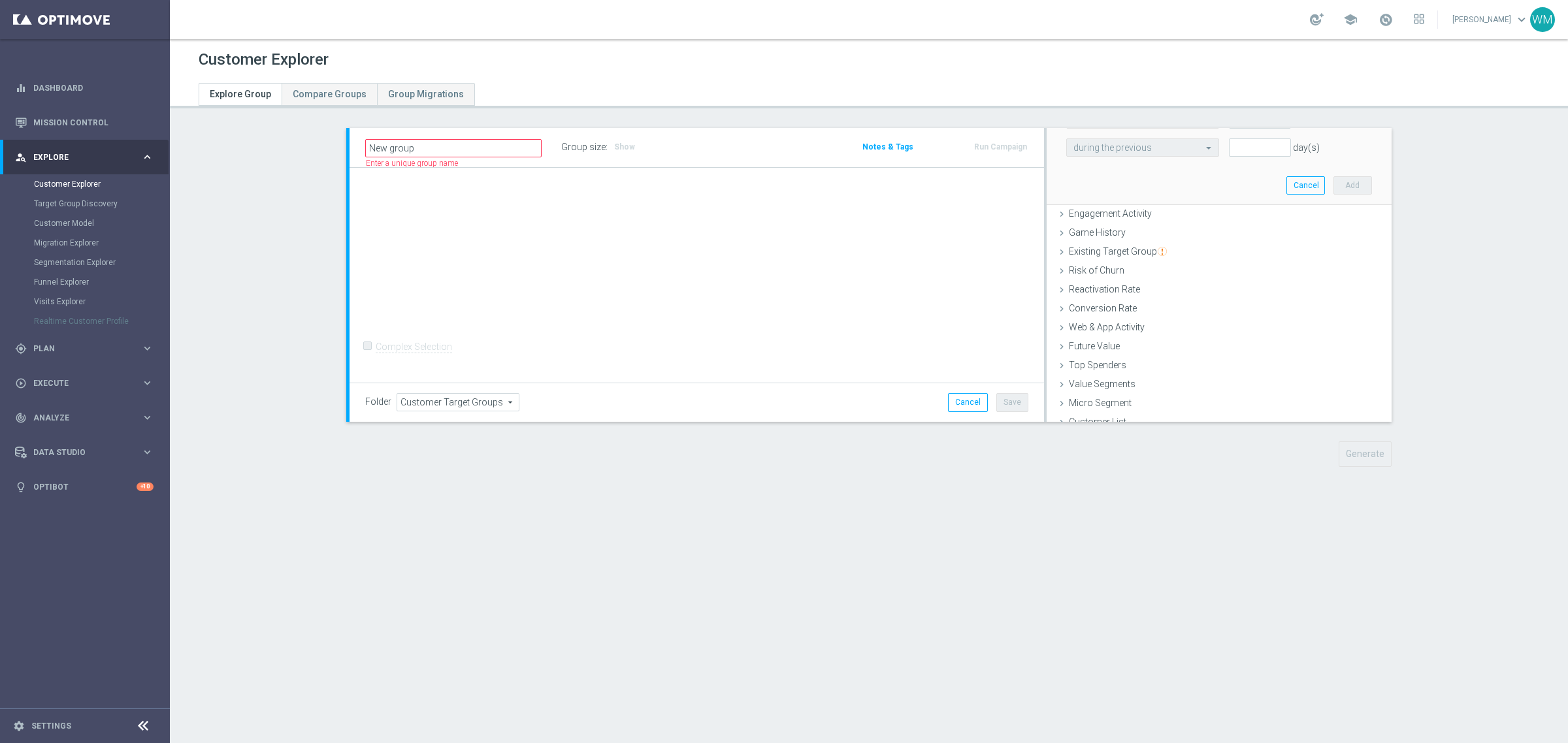
scroll to position [217, 0]
click at [1131, 308] on div "Web & App Activity done" at bounding box center [1218, 317] width 345 height 19
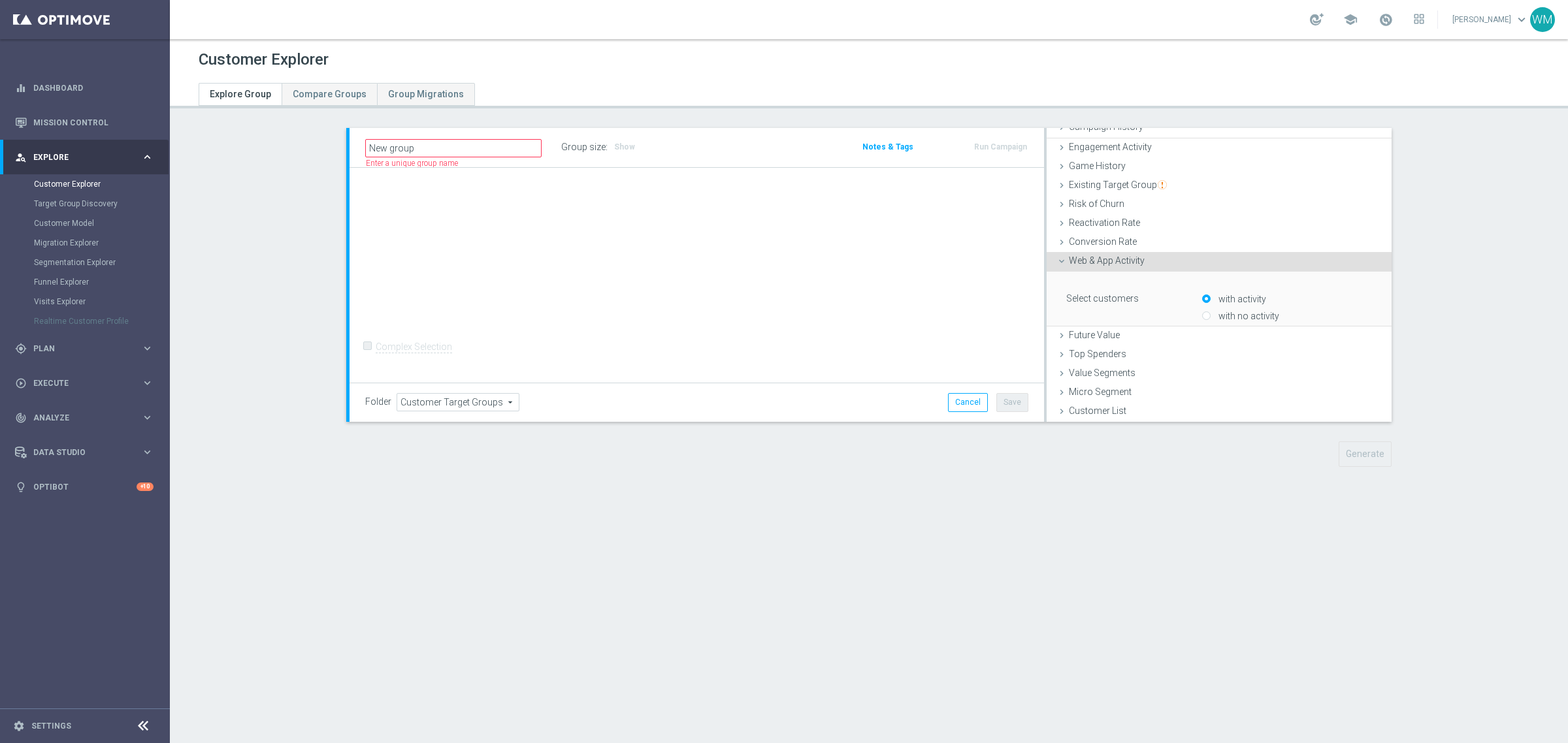
scroll to position [109, 0]
click at [1218, 342] on span "Any Activity" at bounding box center [1286, 340] width 168 height 17
click at [1218, 342] on input "search" at bounding box center [1287, 340] width 170 height 18
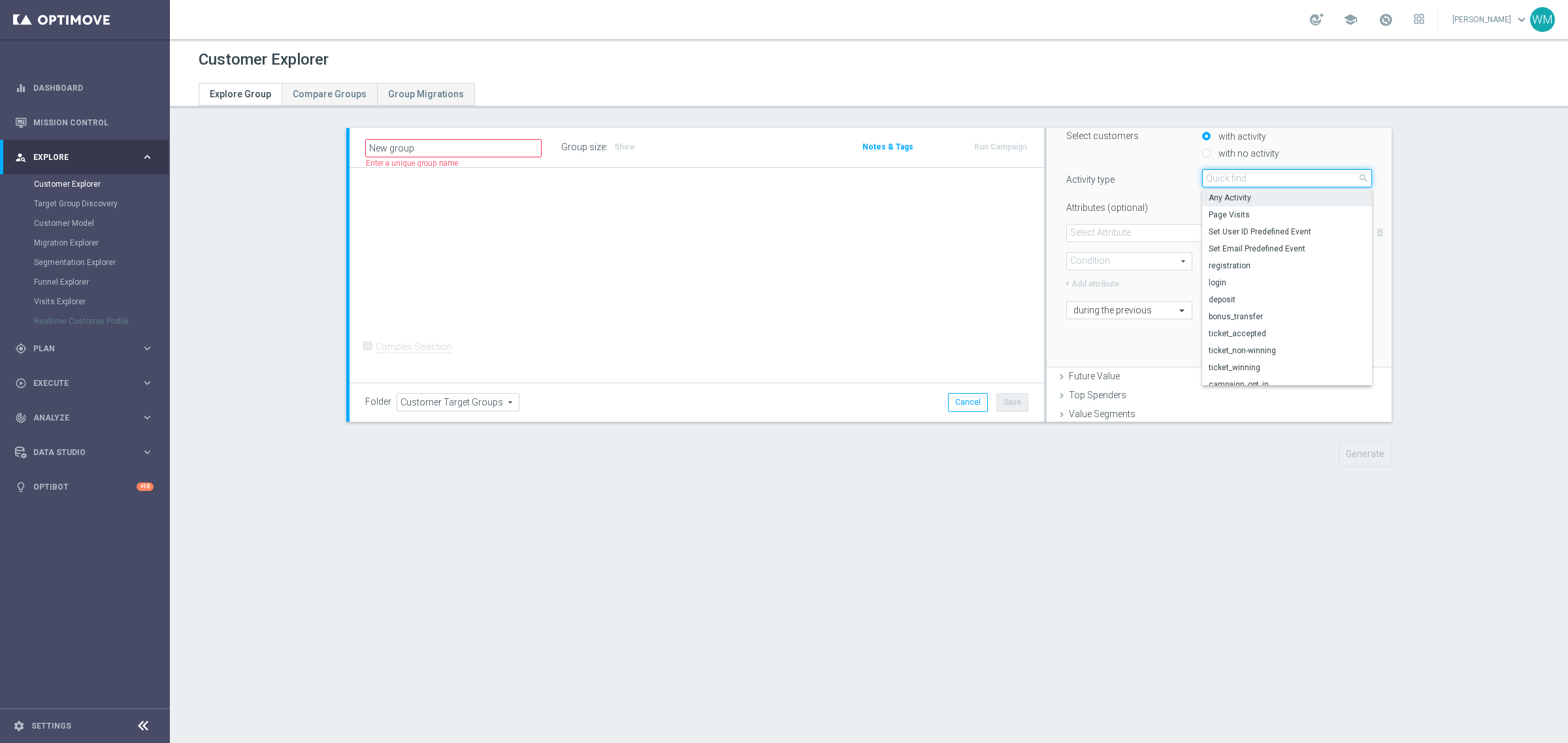
scroll to position [272, 0]
click at [1106, 224] on span at bounding box center [1219, 232] width 305 height 17
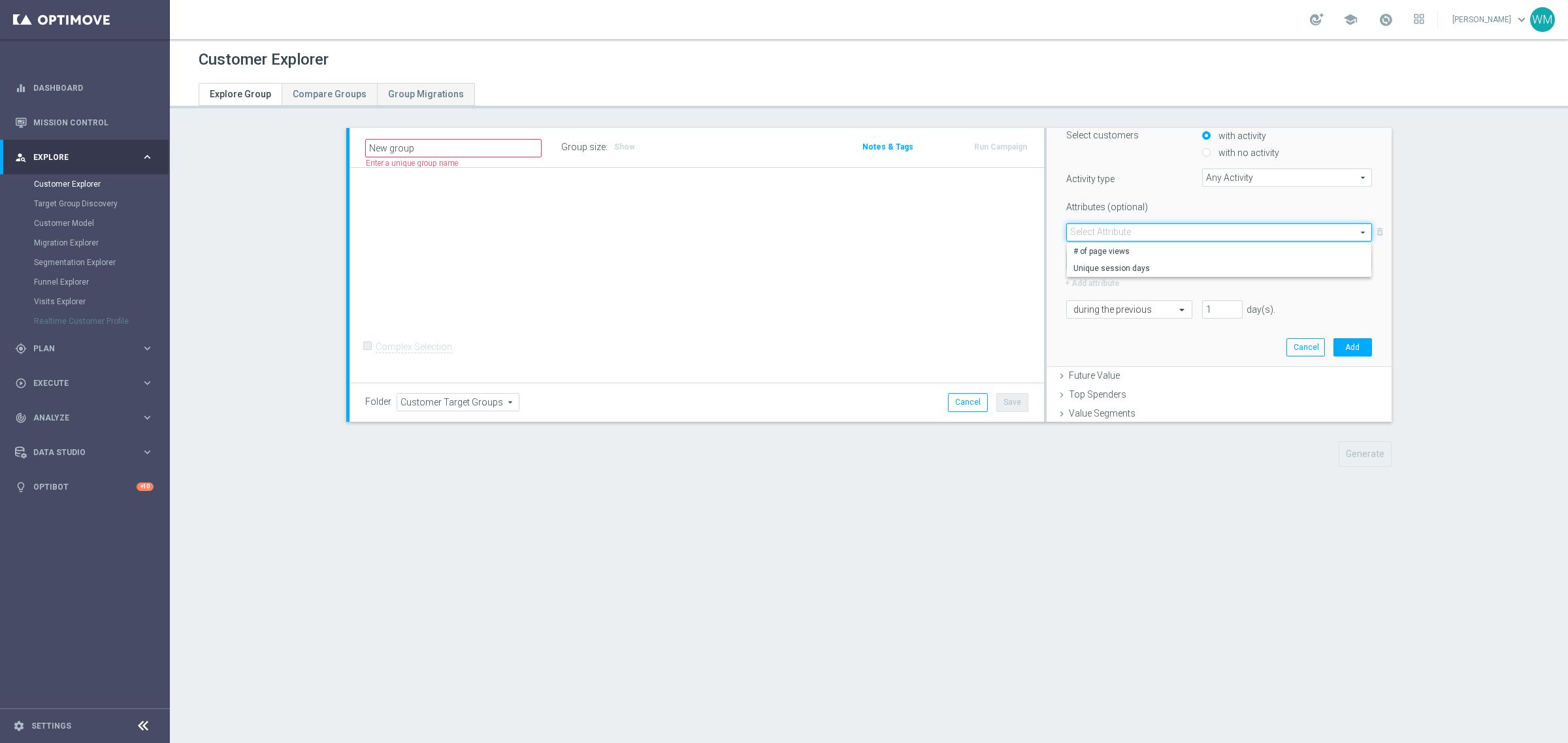
click at [1098, 228] on span at bounding box center [1219, 232] width 305 height 17
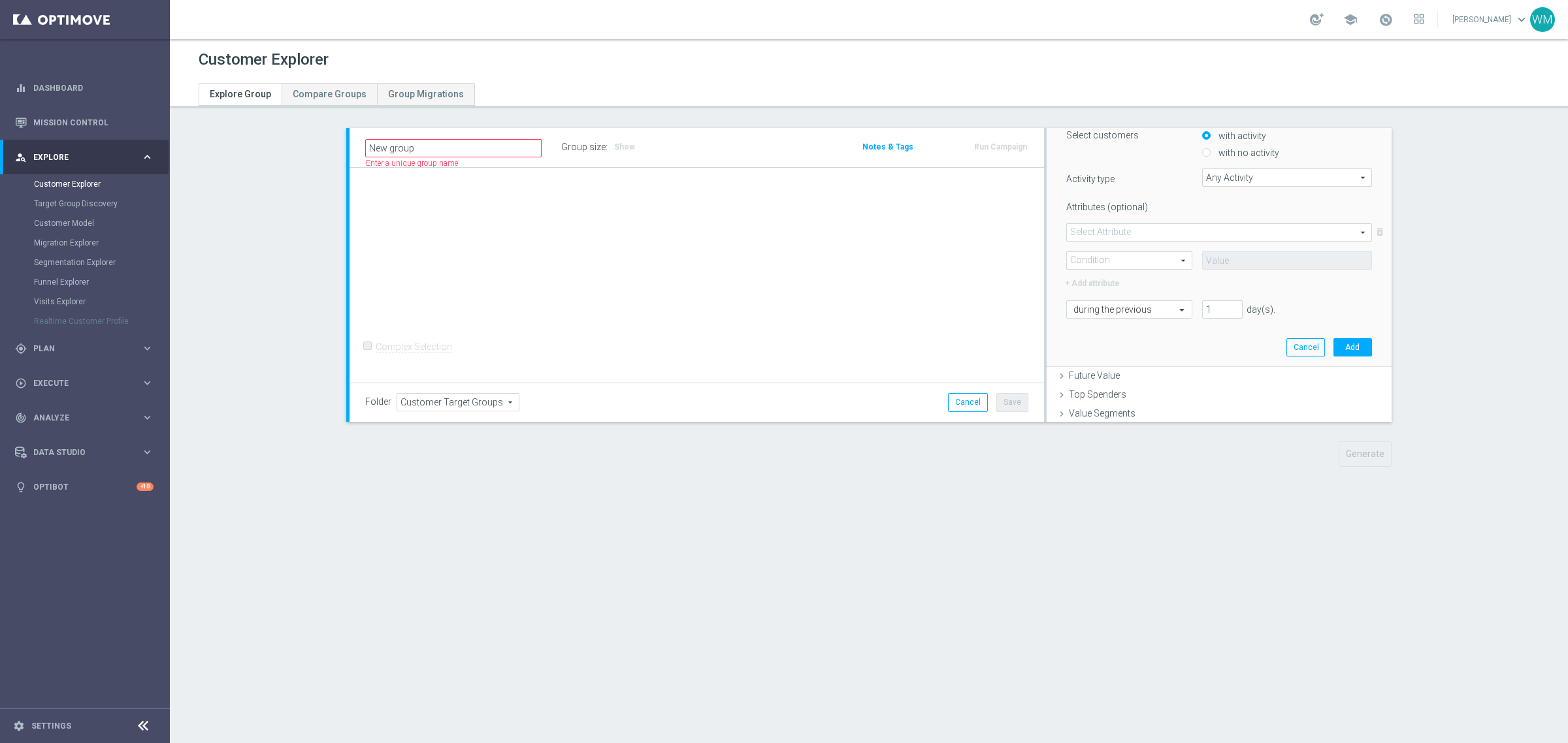
click at [1098, 228] on span at bounding box center [1219, 232] width 305 height 17
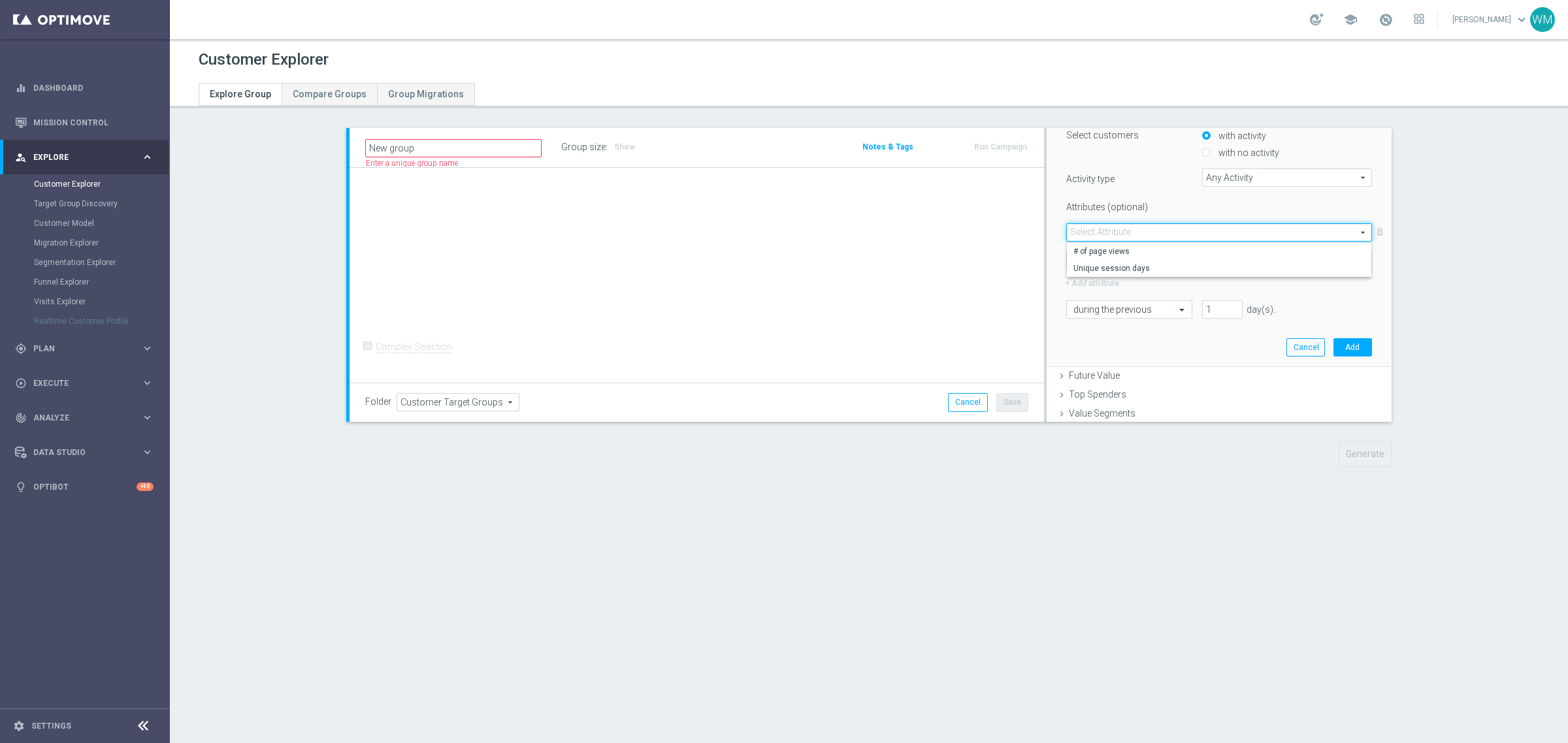
click at [1098, 228] on span at bounding box center [1219, 232] width 305 height 17
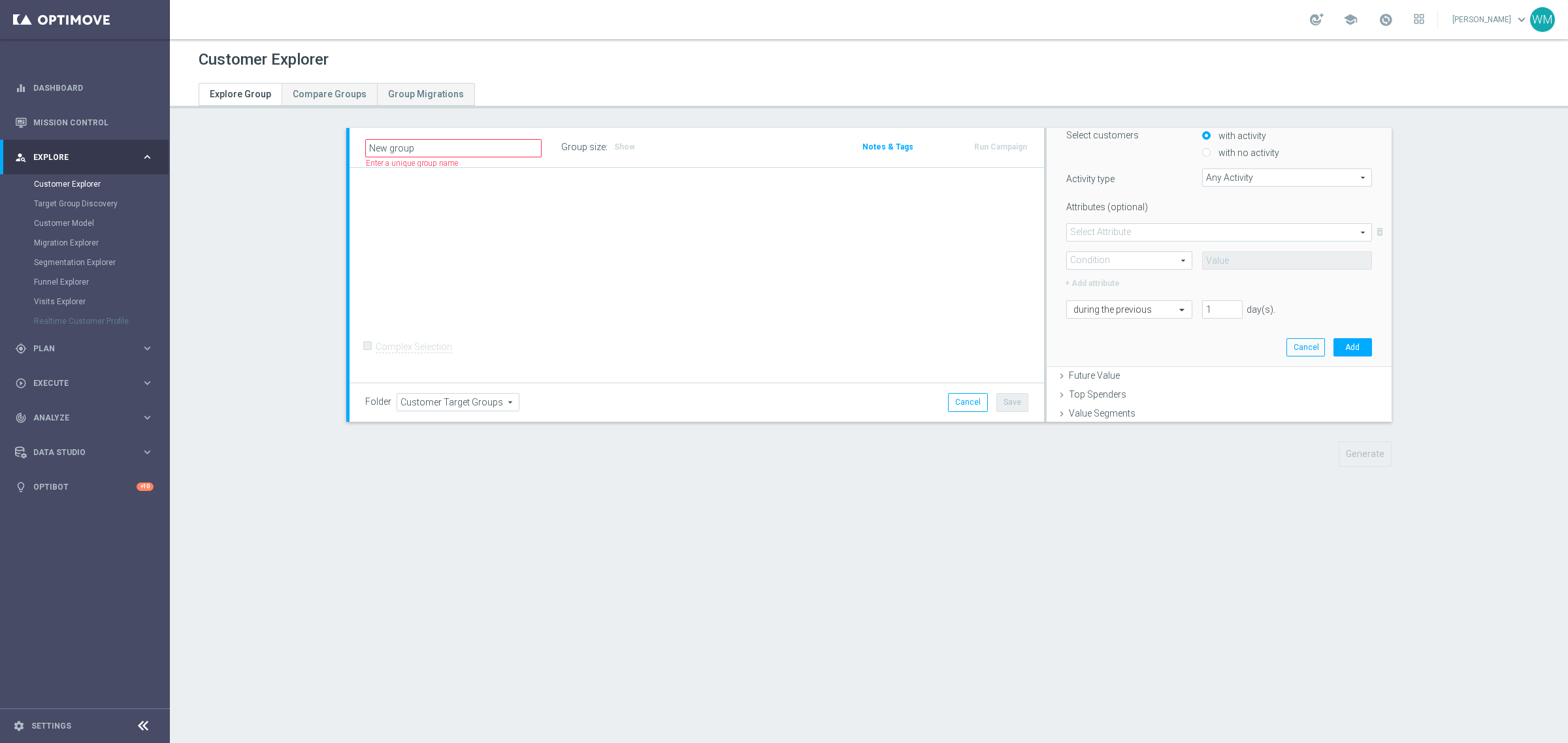
click at [1205, 171] on span "Any Activity" at bounding box center [1286, 177] width 168 height 17
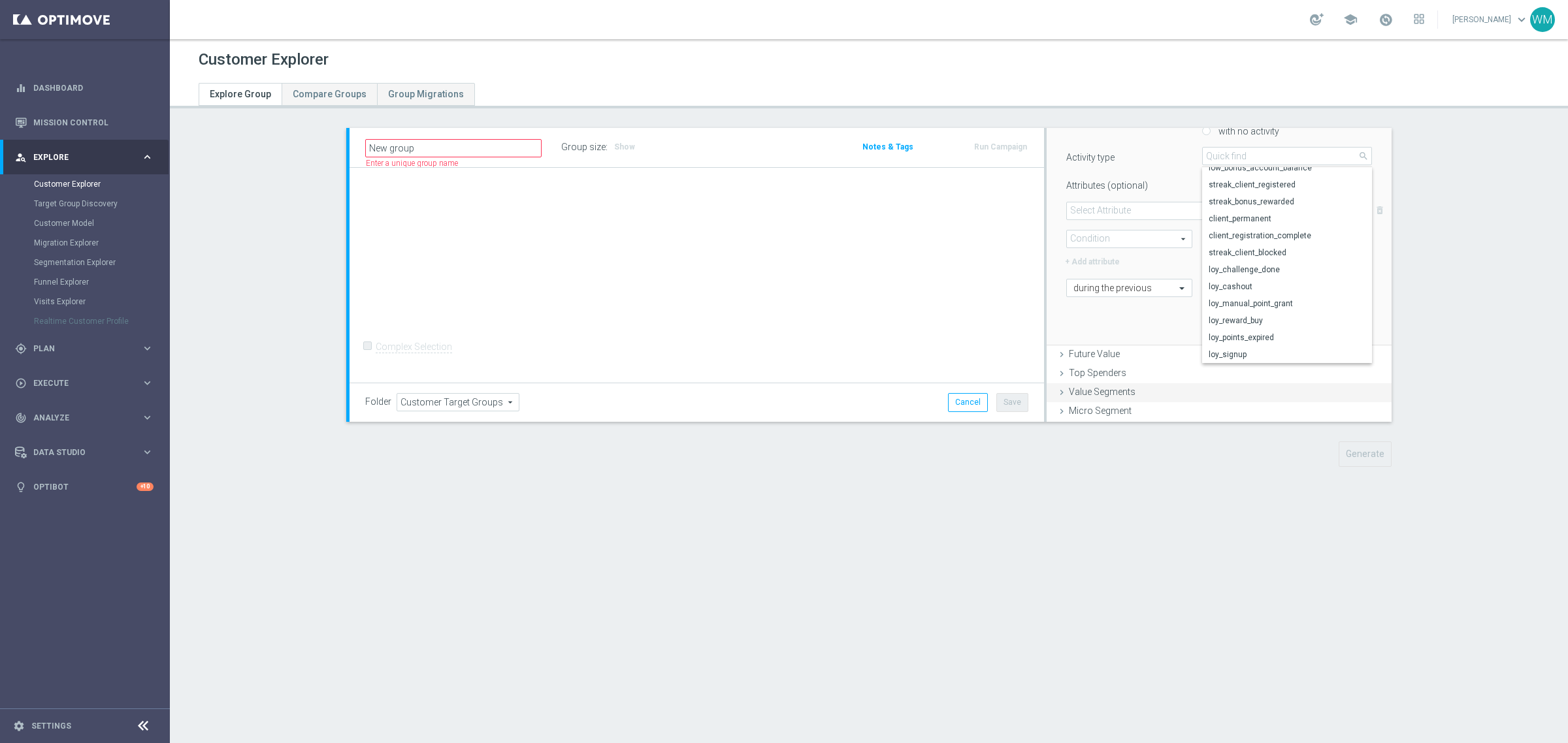
scroll to position [313, 0]
